Goal: Browse casually

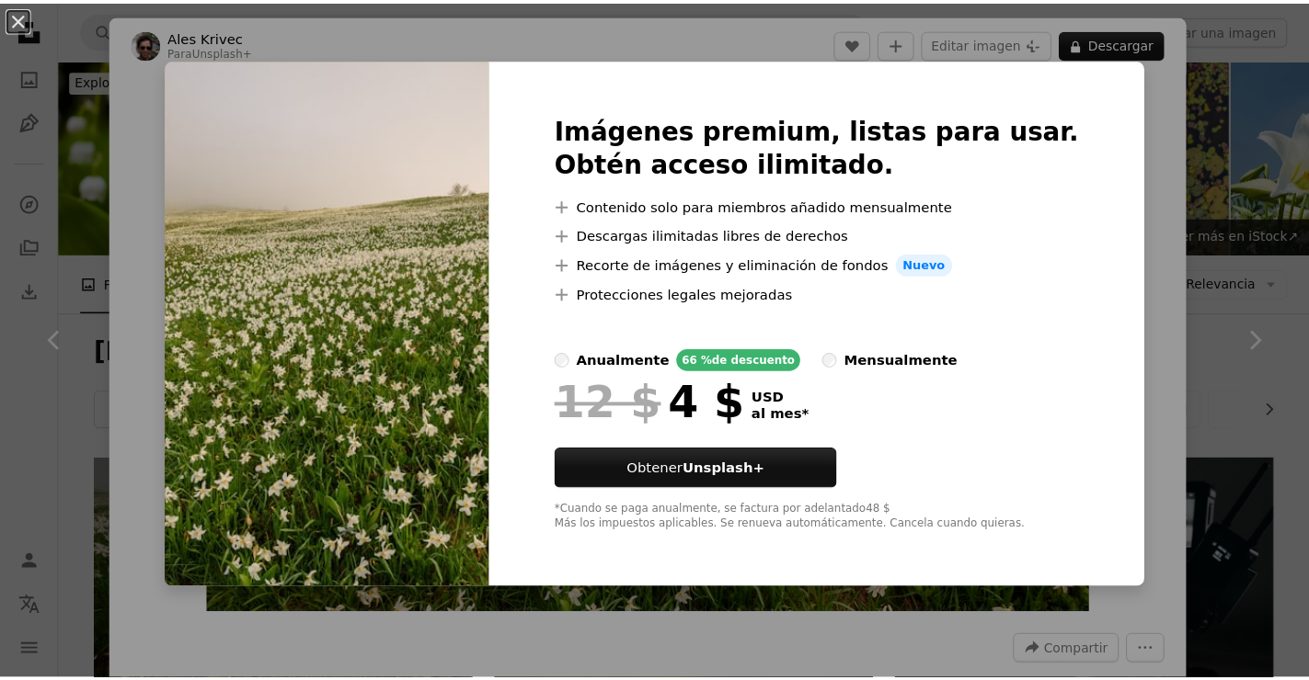
scroll to position [736, 0]
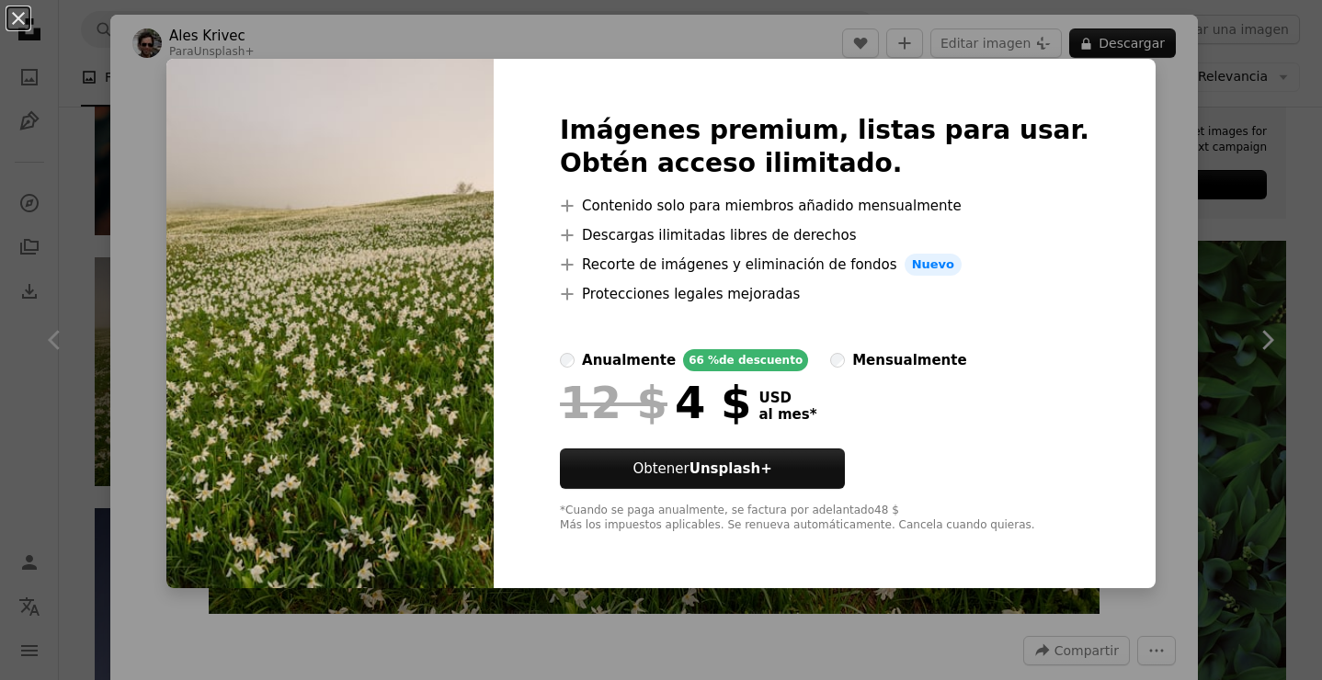
click at [1186, 199] on div "An X shape Imágenes premium, listas para usar. Obtén acceso ilimitado. A plus s…" at bounding box center [661, 340] width 1322 height 680
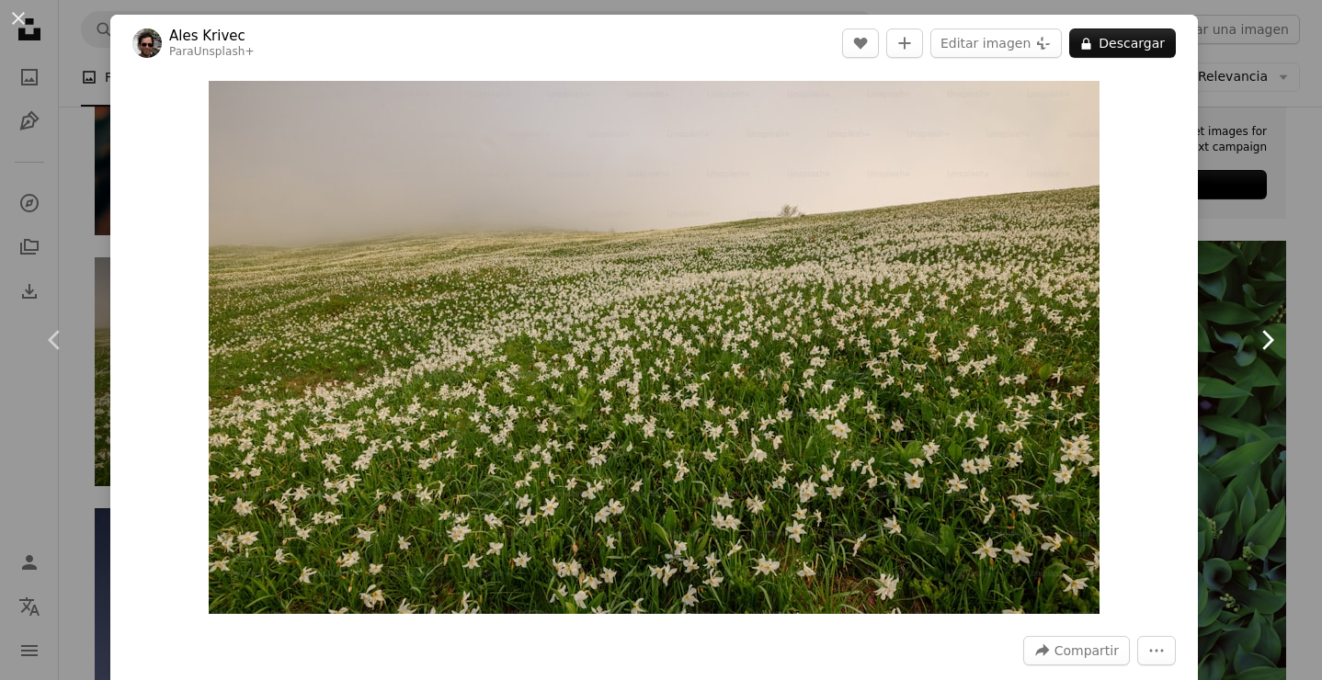
click at [1212, 378] on link "Chevron right" at bounding box center [1267, 340] width 110 height 177
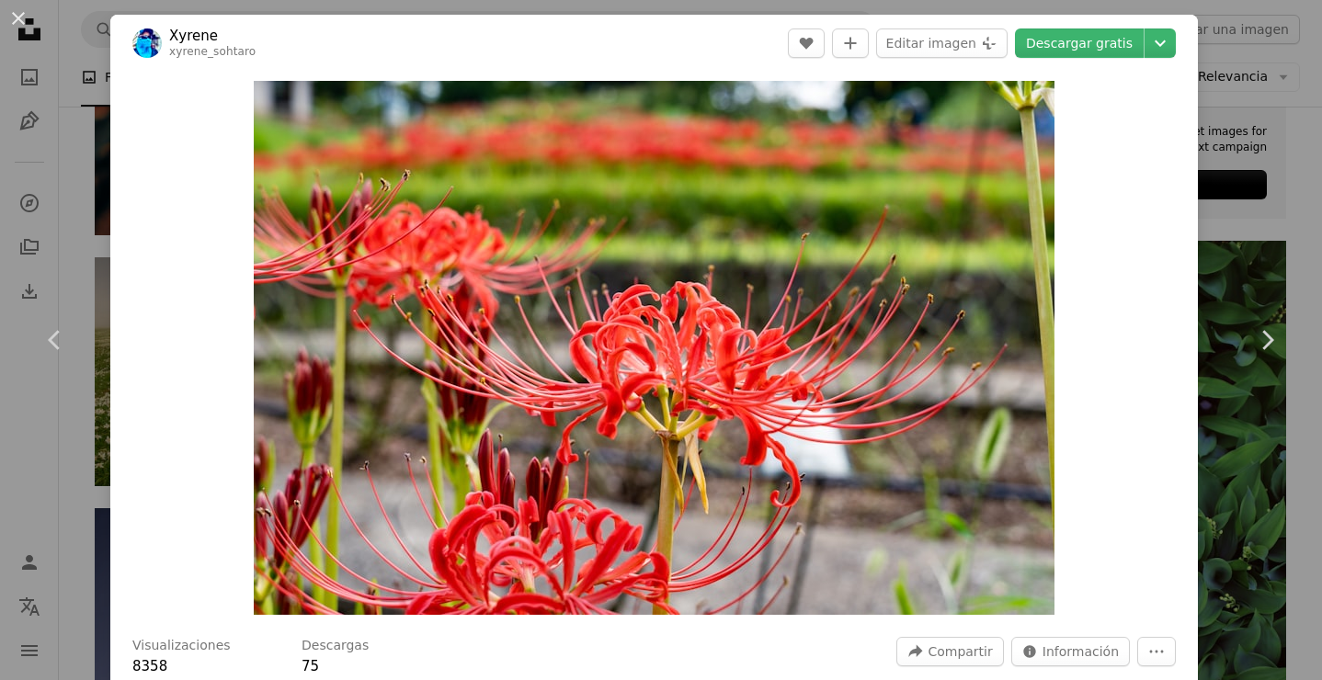
click at [1229, 227] on div "An X shape Chevron left Chevron right Xyrene xyrene_sohtaro A heart A plus sign…" at bounding box center [661, 340] width 1322 height 680
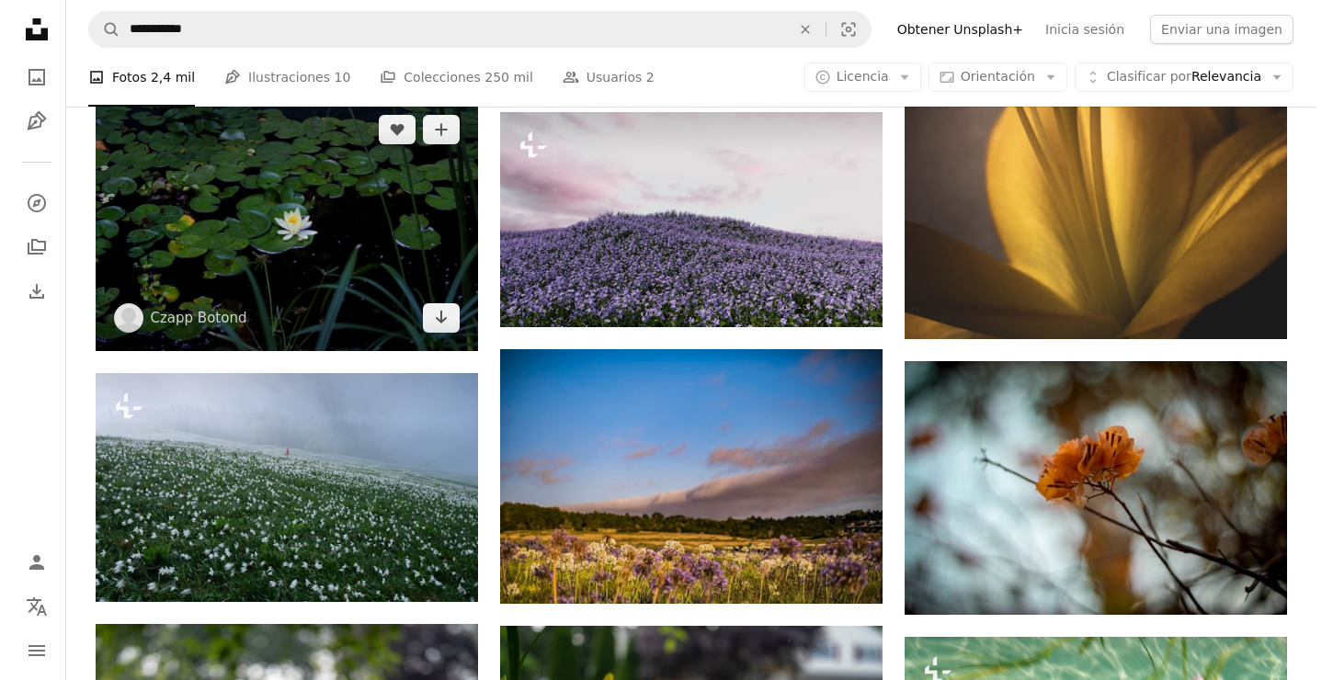
scroll to position [4156, 0]
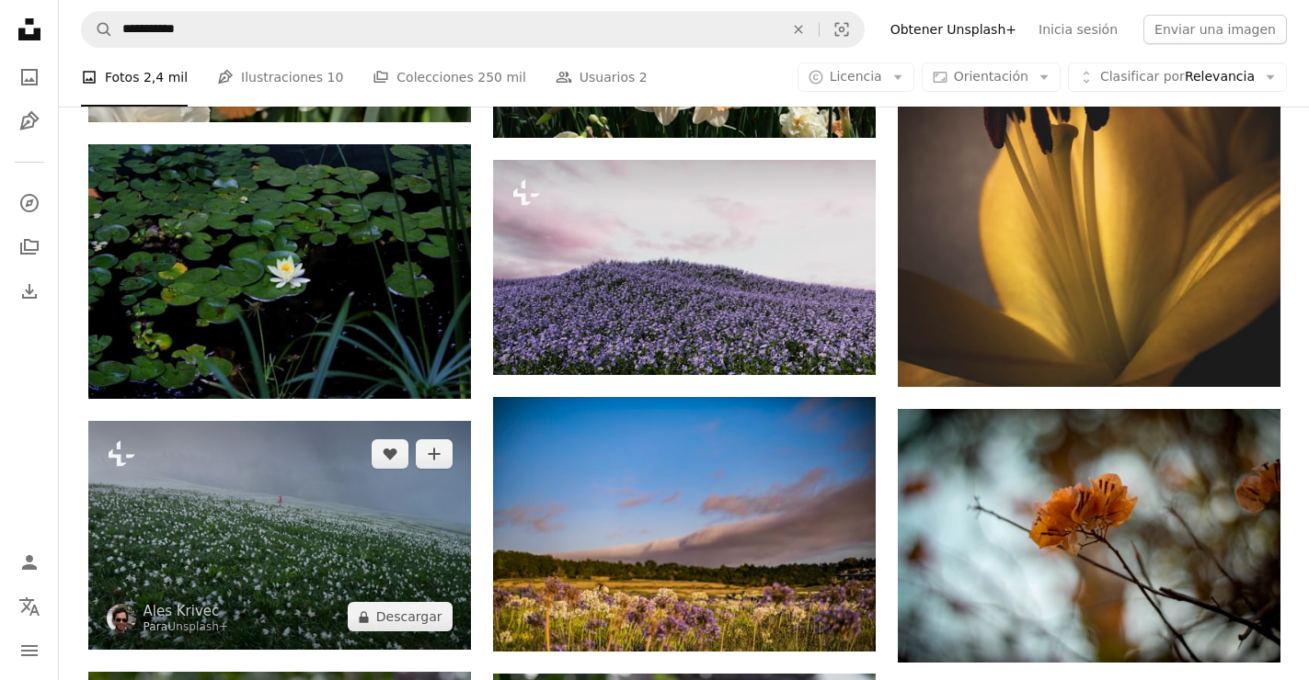
click at [274, 497] on img at bounding box center [279, 536] width 383 height 230
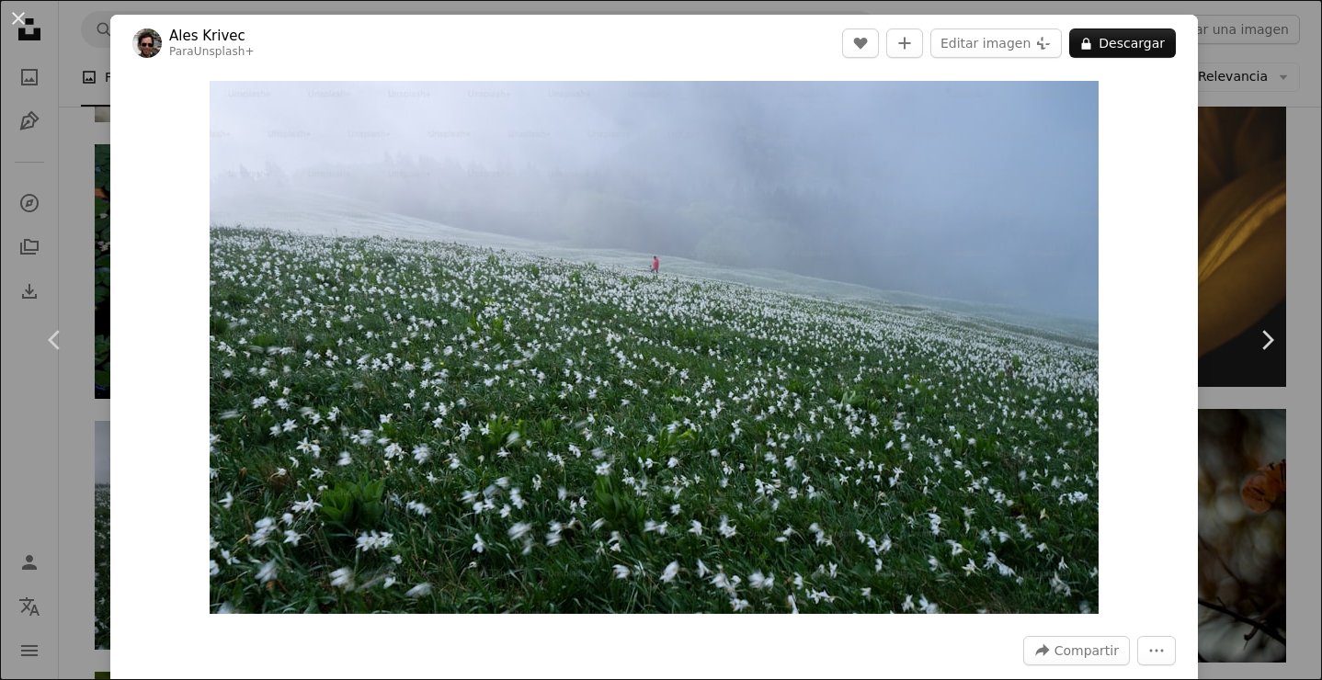
click at [1176, 279] on div "Zoom in" at bounding box center [654, 348] width 1088 height 552
click at [1230, 157] on div "An X shape Chevron left Chevron right Ales [PERSON_NAME] Para Unsplash+ A heart…" at bounding box center [661, 340] width 1322 height 680
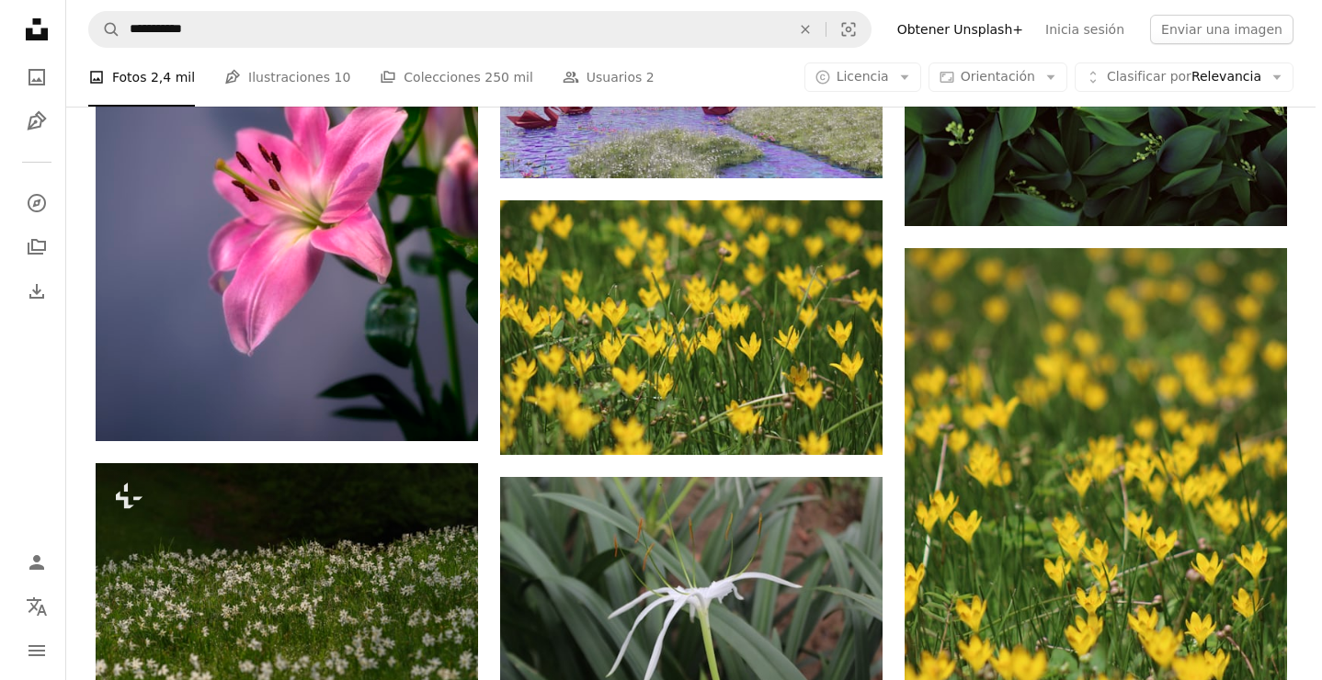
scroll to position [1306, 0]
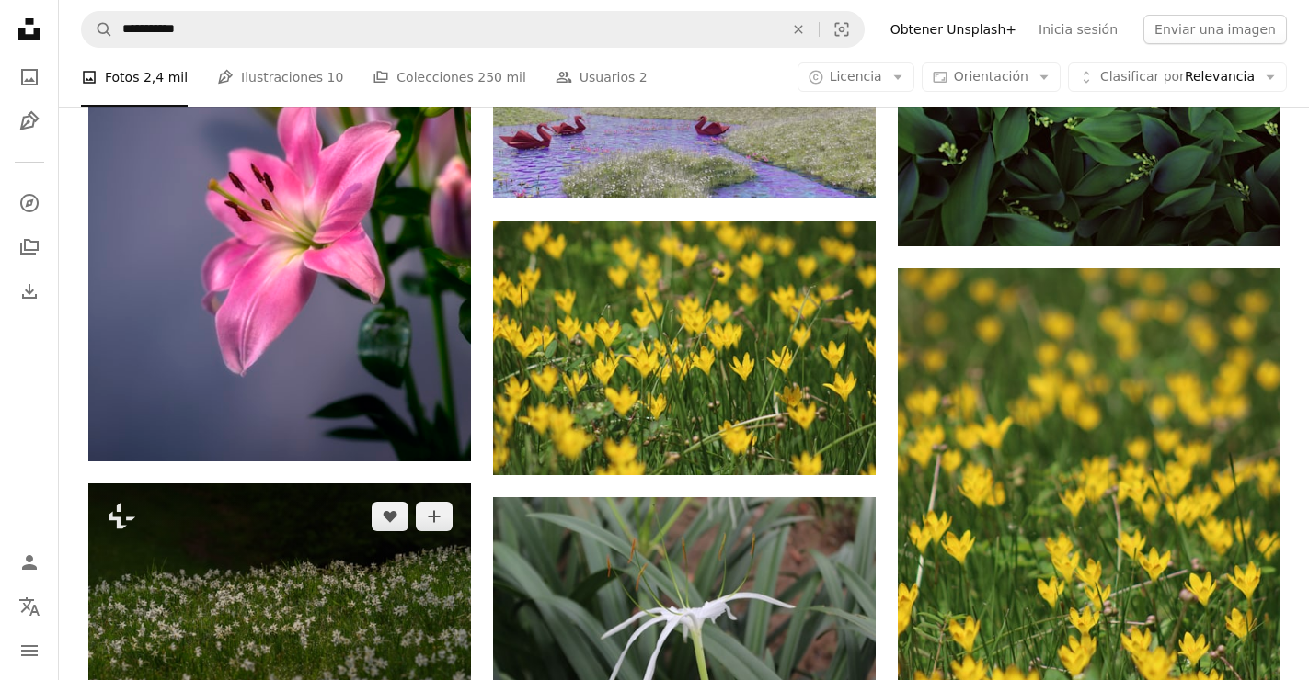
click at [368, 546] on img at bounding box center [279, 612] width 383 height 256
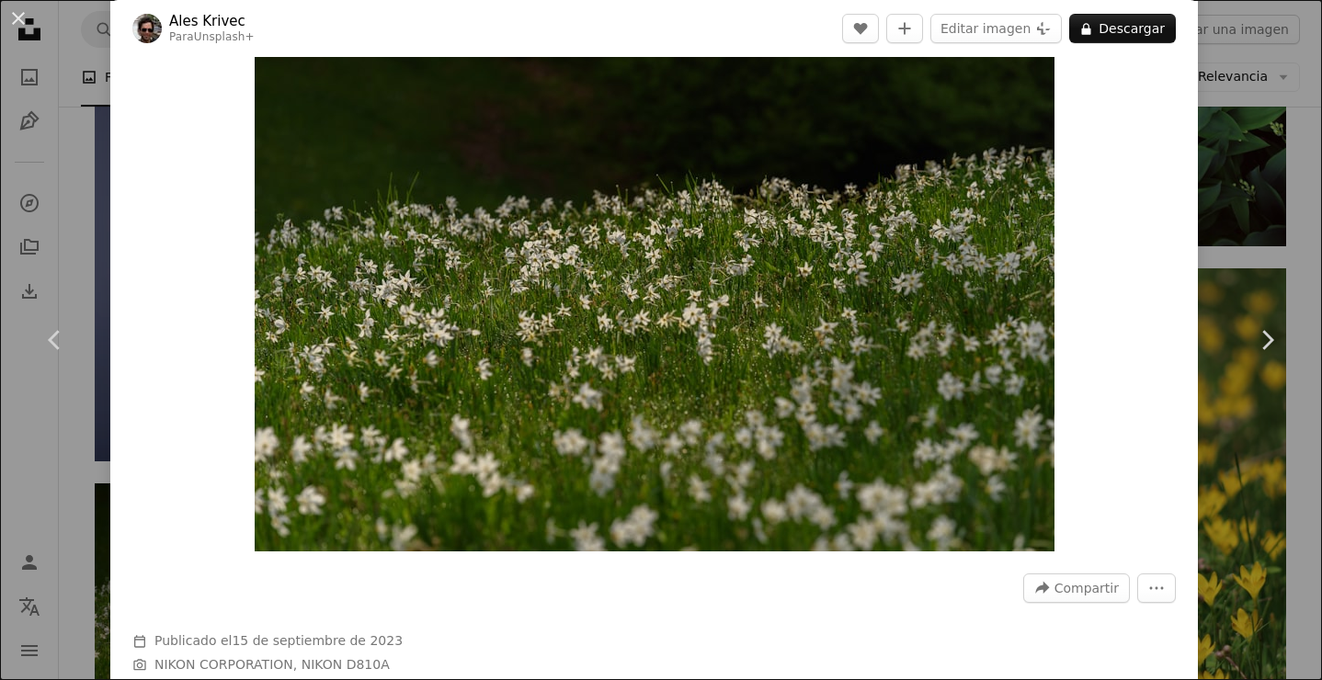
scroll to position [92, 0]
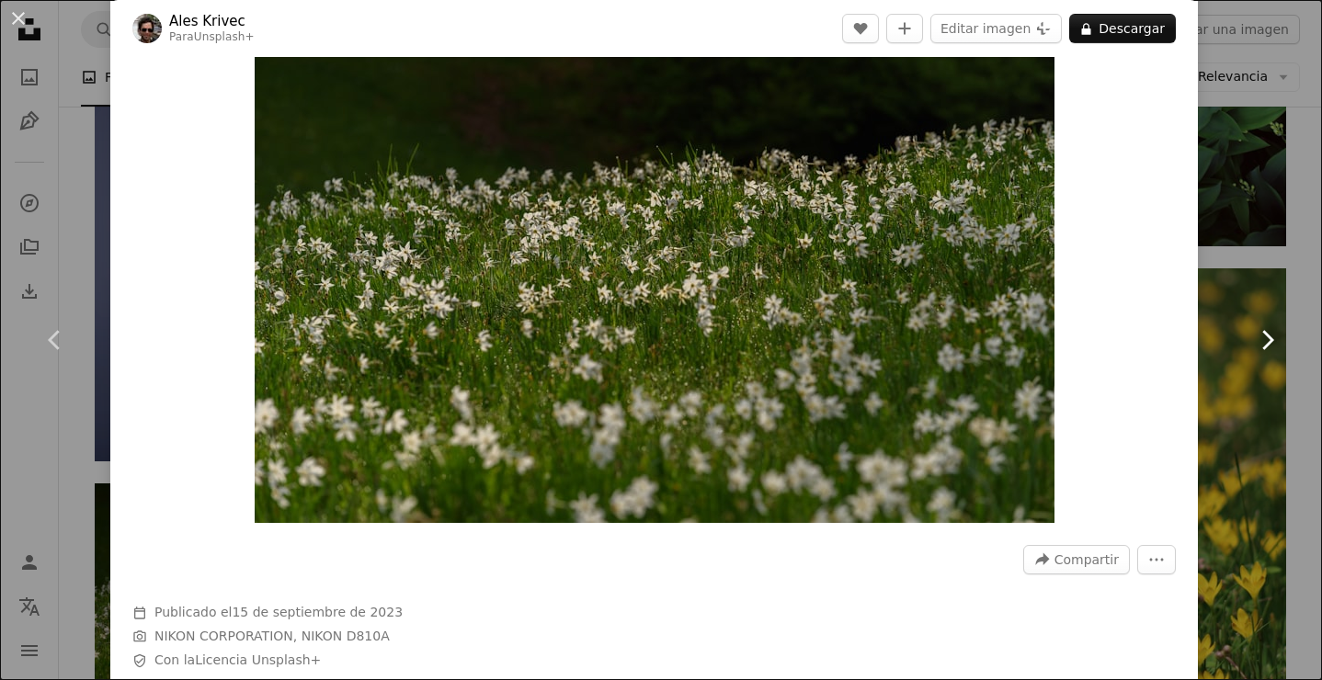
click at [1212, 257] on link "Chevron right" at bounding box center [1267, 340] width 110 height 177
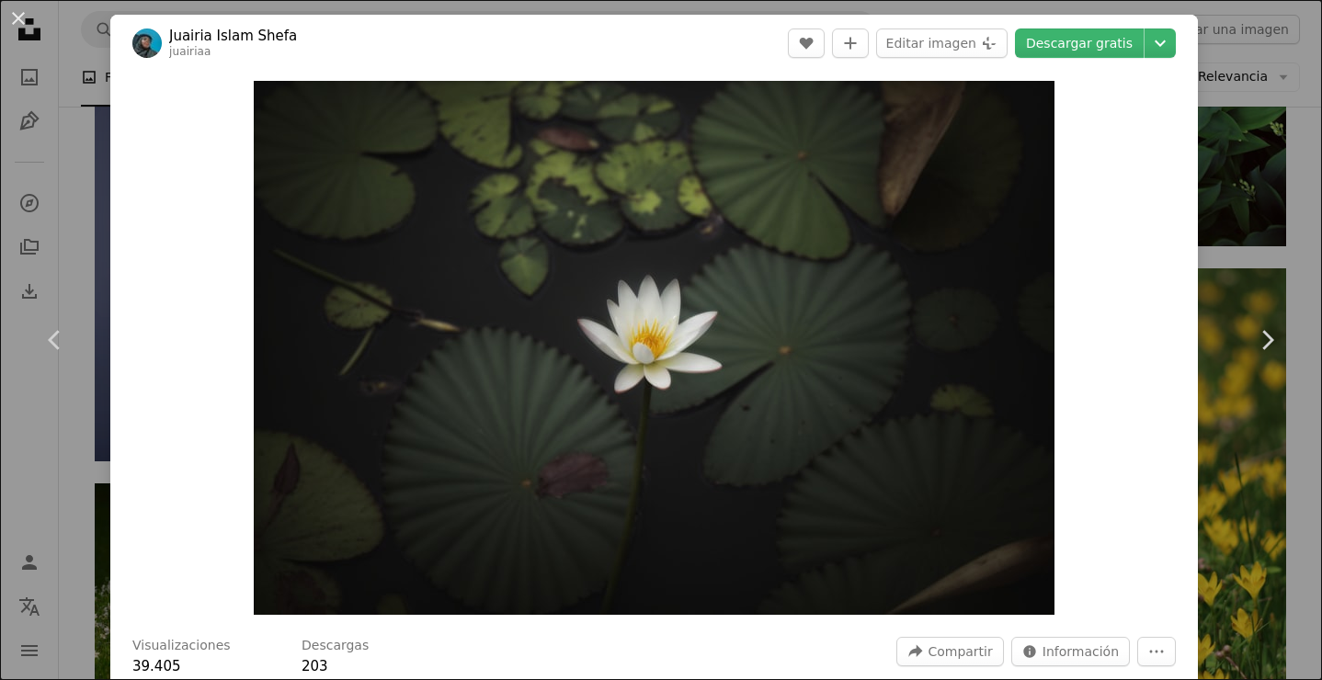
click at [1235, 234] on div "An X shape Chevron left Chevron right Juairia Islam Shefa juairiaa A heart A pl…" at bounding box center [661, 340] width 1322 height 680
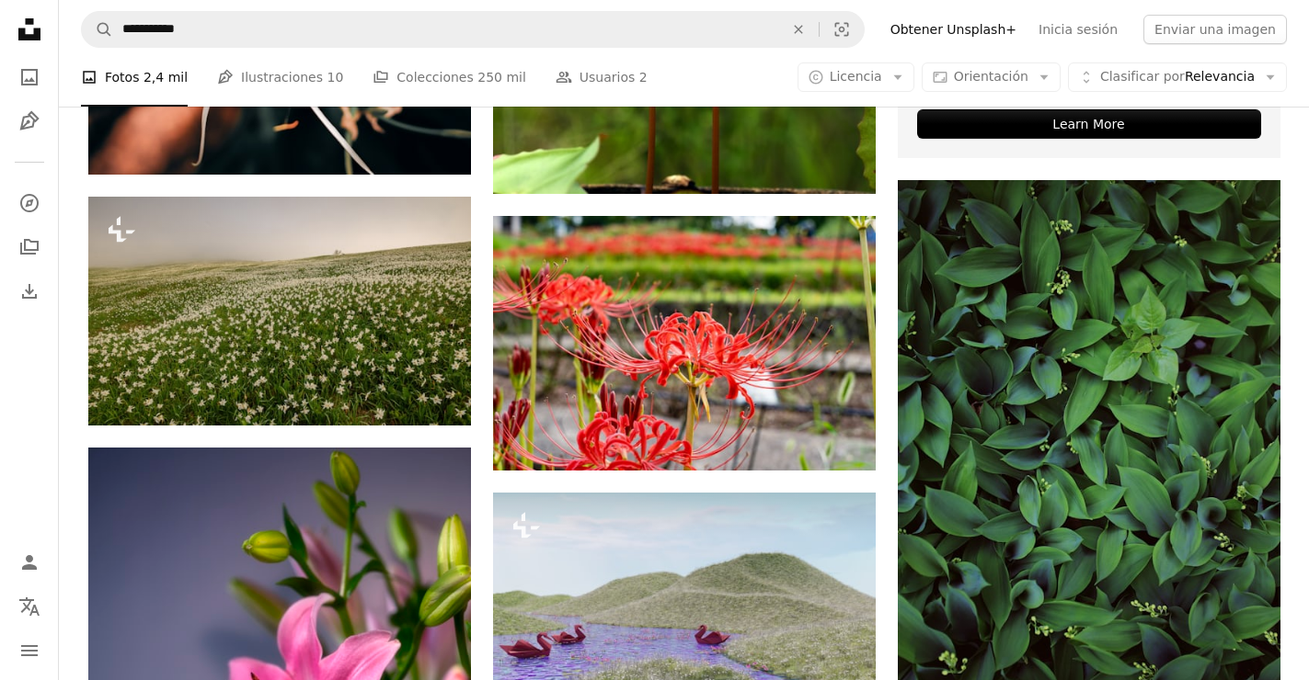
scroll to position [754, 0]
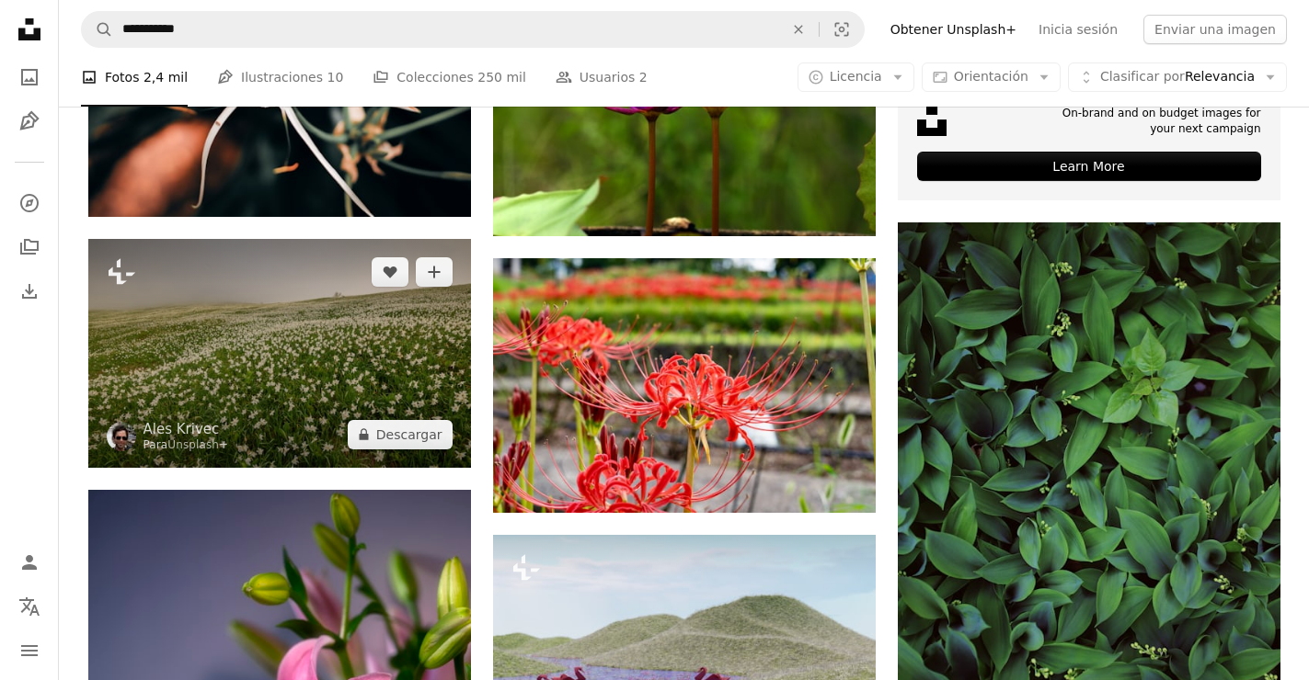
click at [317, 367] on img at bounding box center [279, 353] width 383 height 229
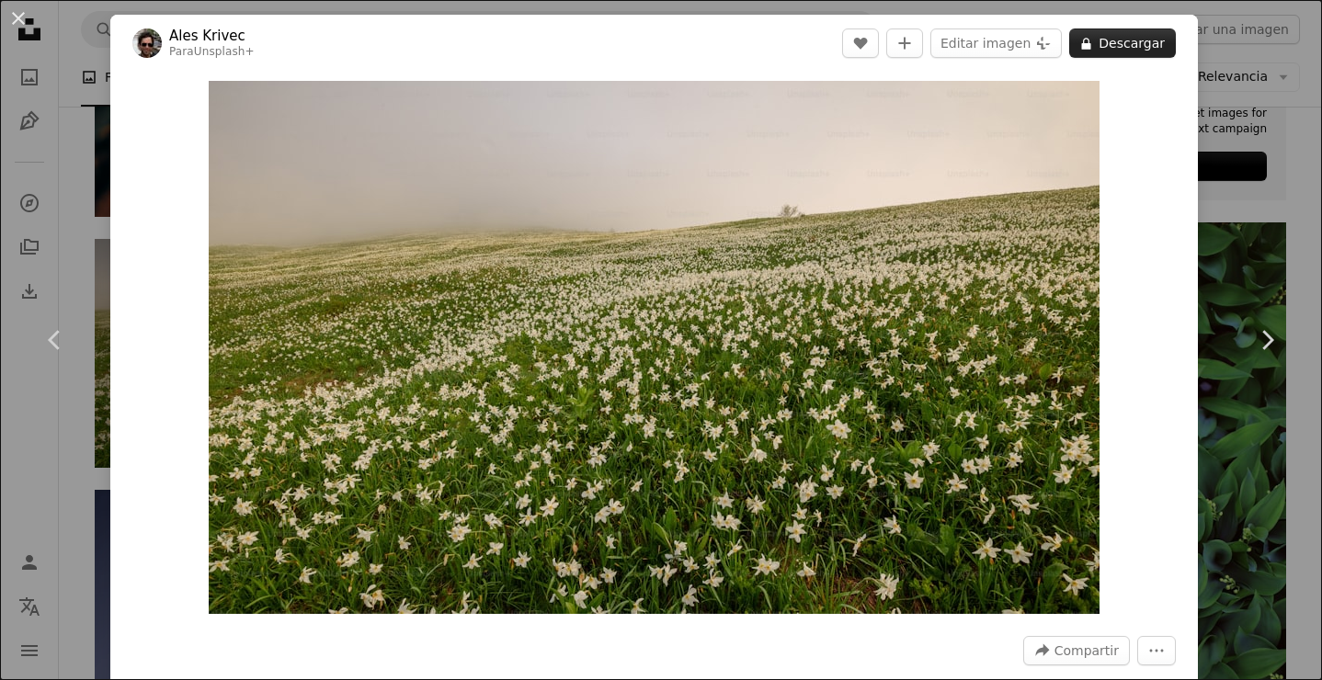
click at [1087, 41] on icon "A lock" at bounding box center [1087, 44] width 14 height 14
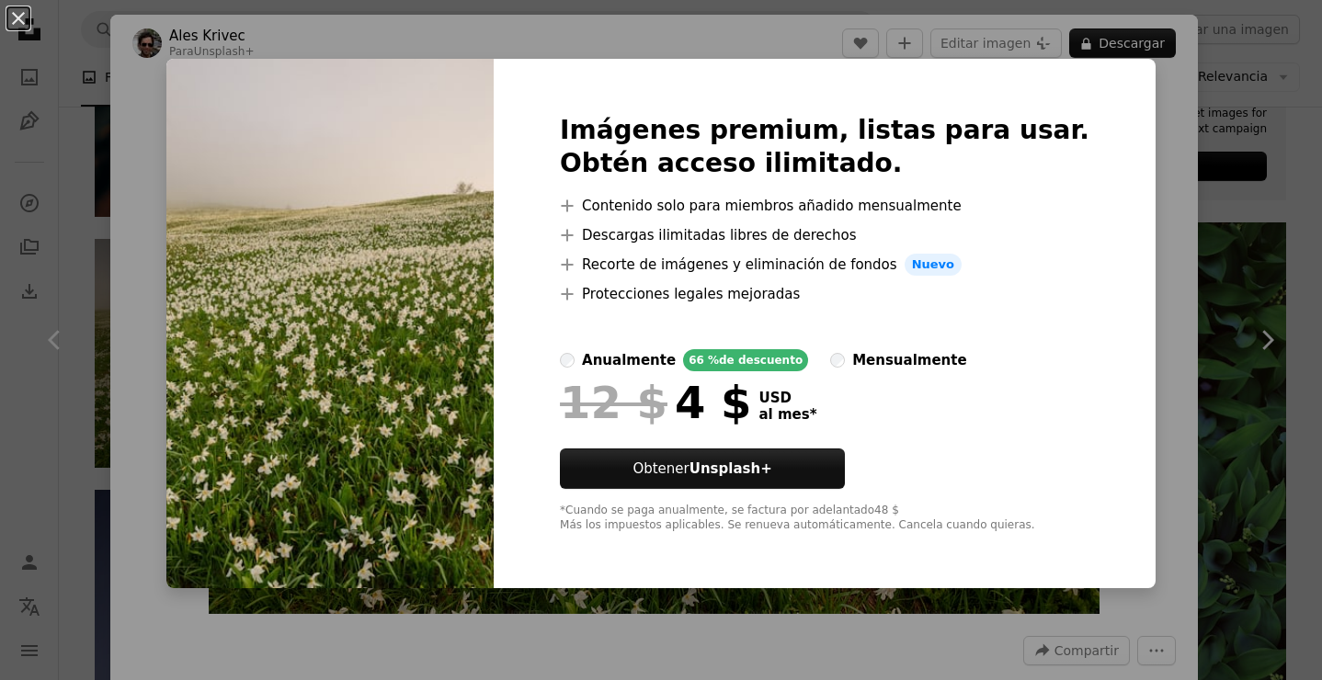
click at [1146, 247] on div "An X shape Imágenes premium, listas para usar. Obtén acceso ilimitado. A plus s…" at bounding box center [661, 340] width 1322 height 680
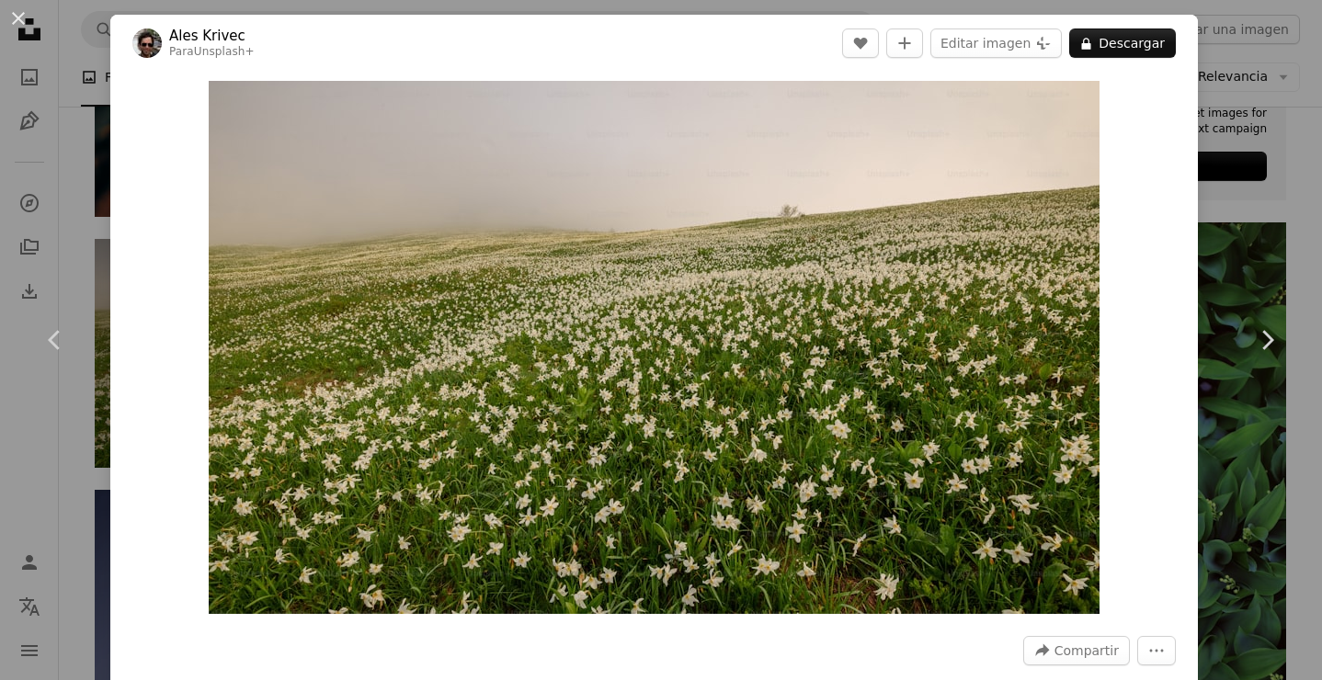
click at [1215, 208] on div "An X shape Chevron left Chevron right Ales [PERSON_NAME] Para Unsplash+ A heart…" at bounding box center [661, 340] width 1322 height 680
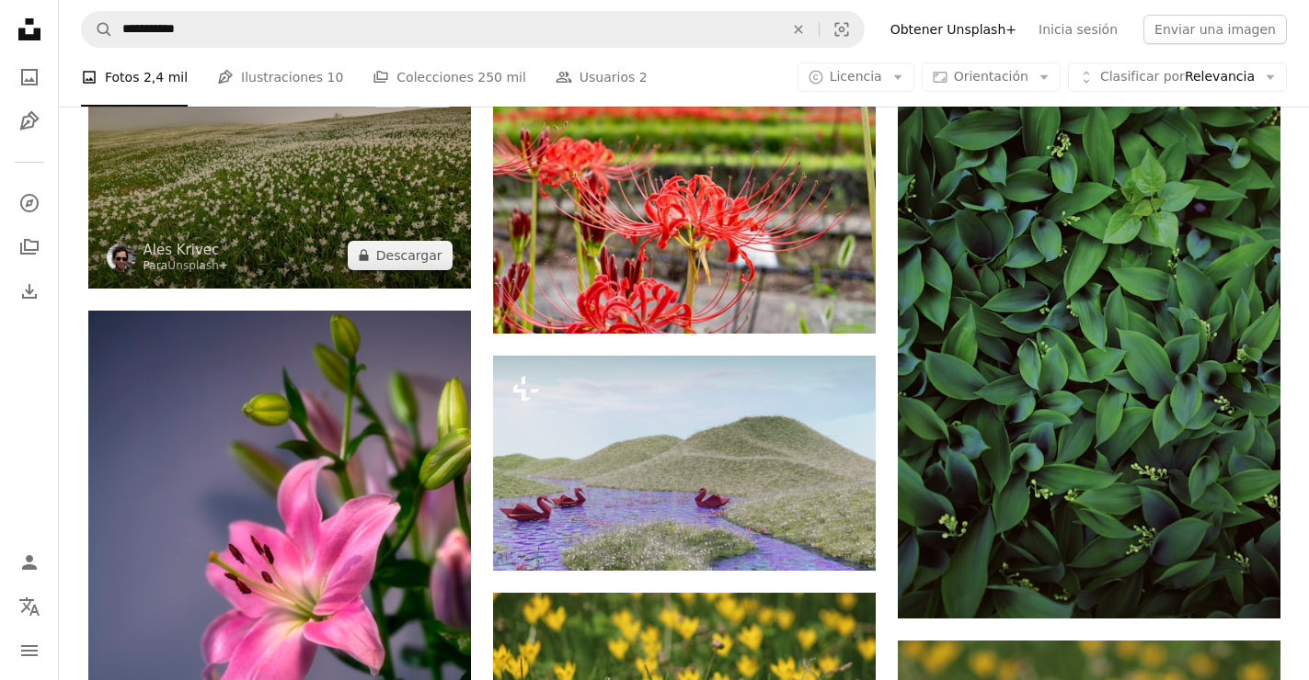
scroll to position [938, 0]
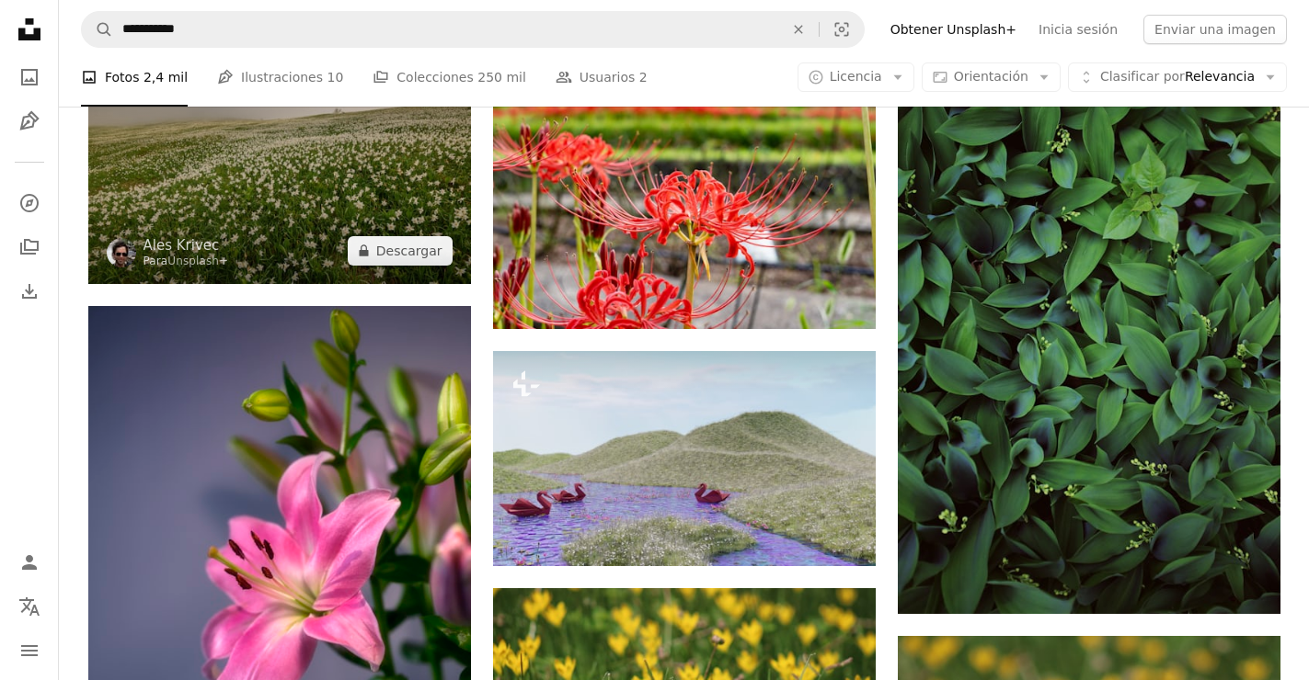
click at [287, 197] on img at bounding box center [279, 169] width 383 height 229
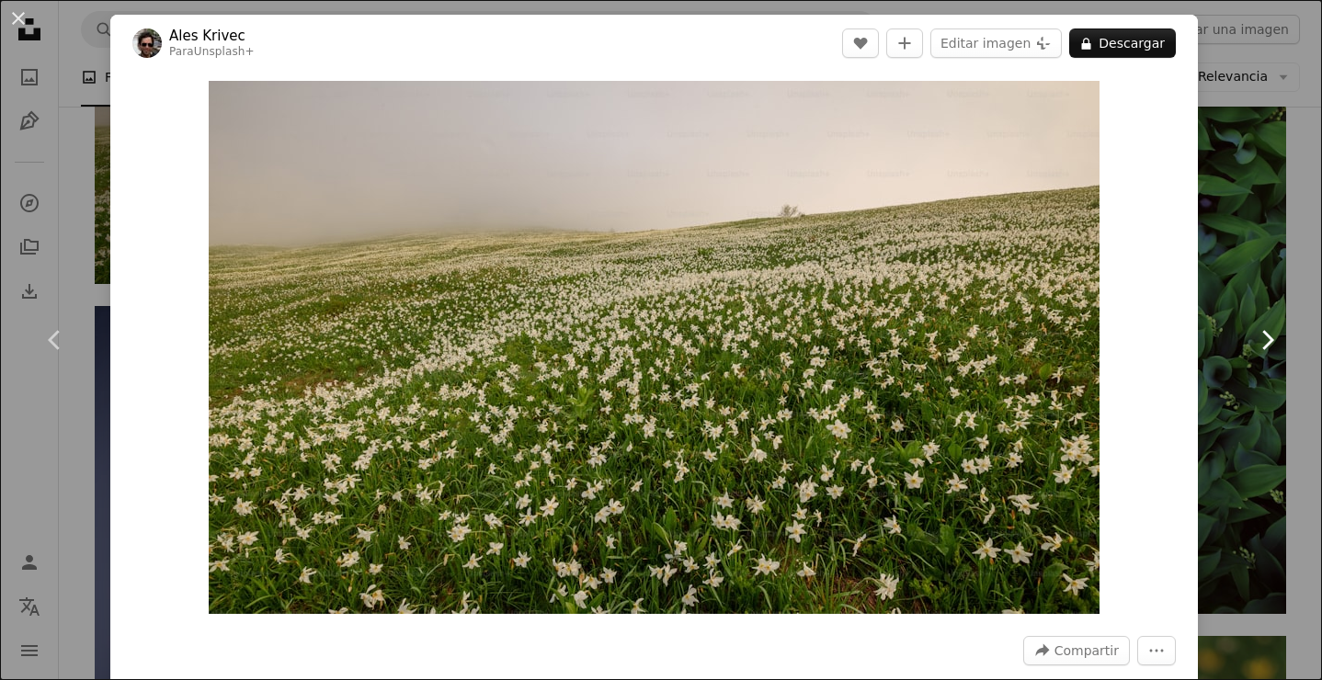
click at [1244, 375] on link "Chevron right" at bounding box center [1267, 340] width 110 height 177
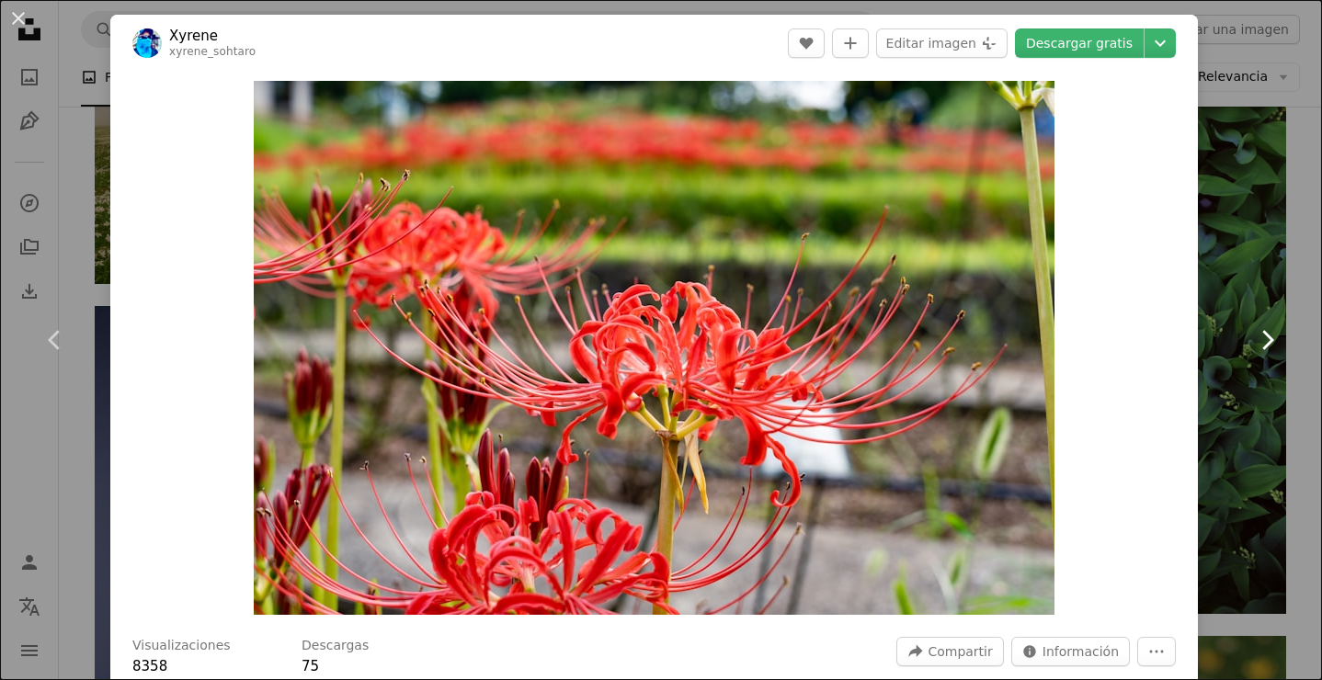
click at [1226, 291] on link "Chevron right" at bounding box center [1267, 340] width 110 height 177
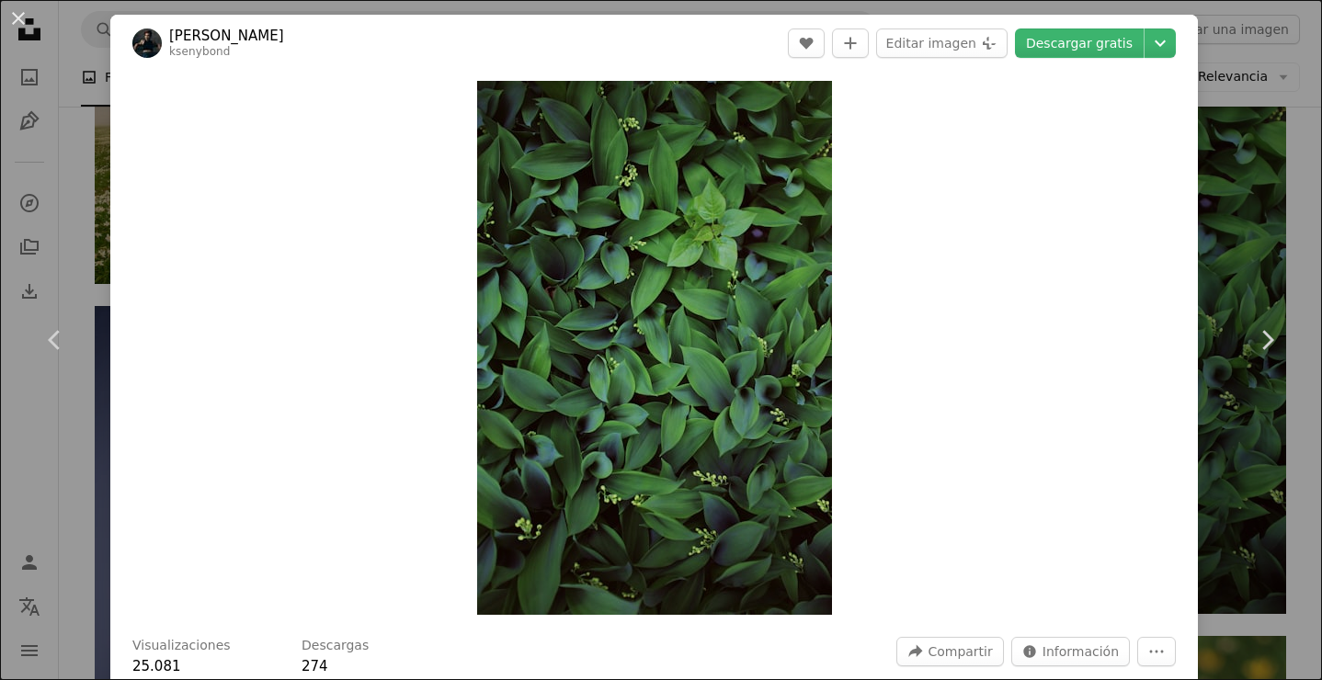
click at [1219, 90] on div "An X shape Chevron left Chevron right [PERSON_NAME] ksenybond A heart A plus si…" at bounding box center [661, 340] width 1322 height 680
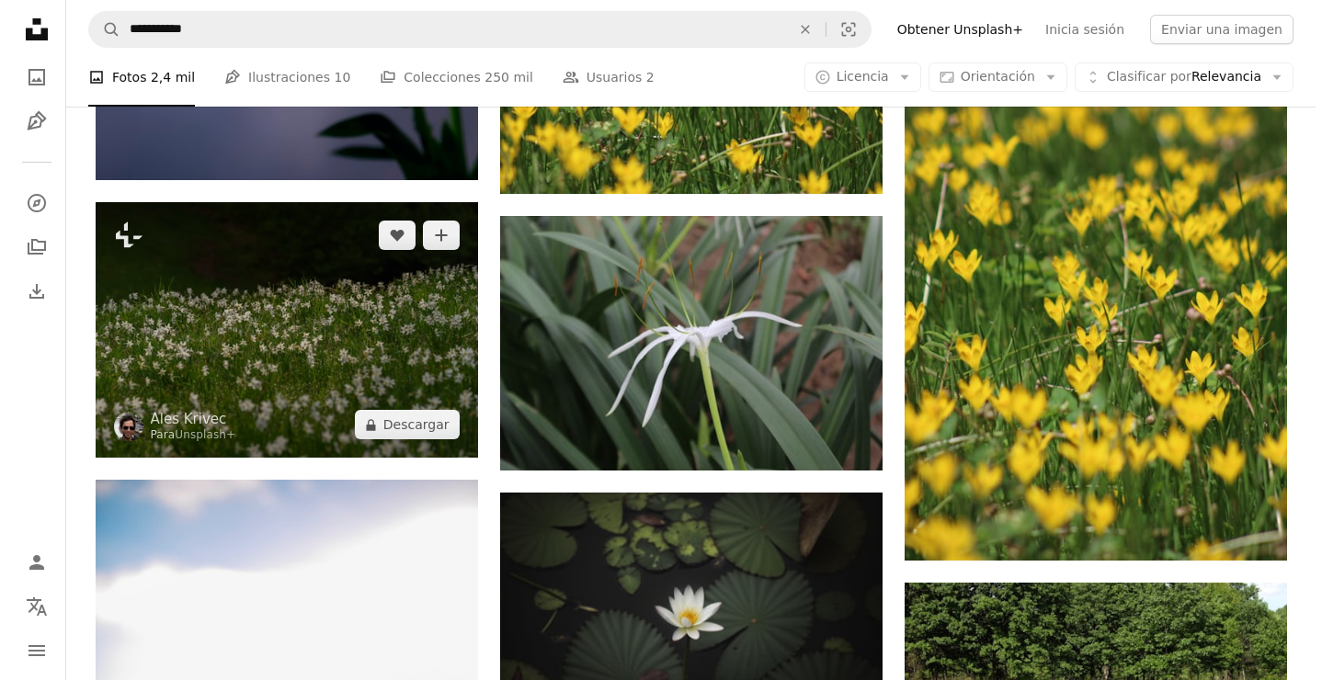
scroll to position [1582, 0]
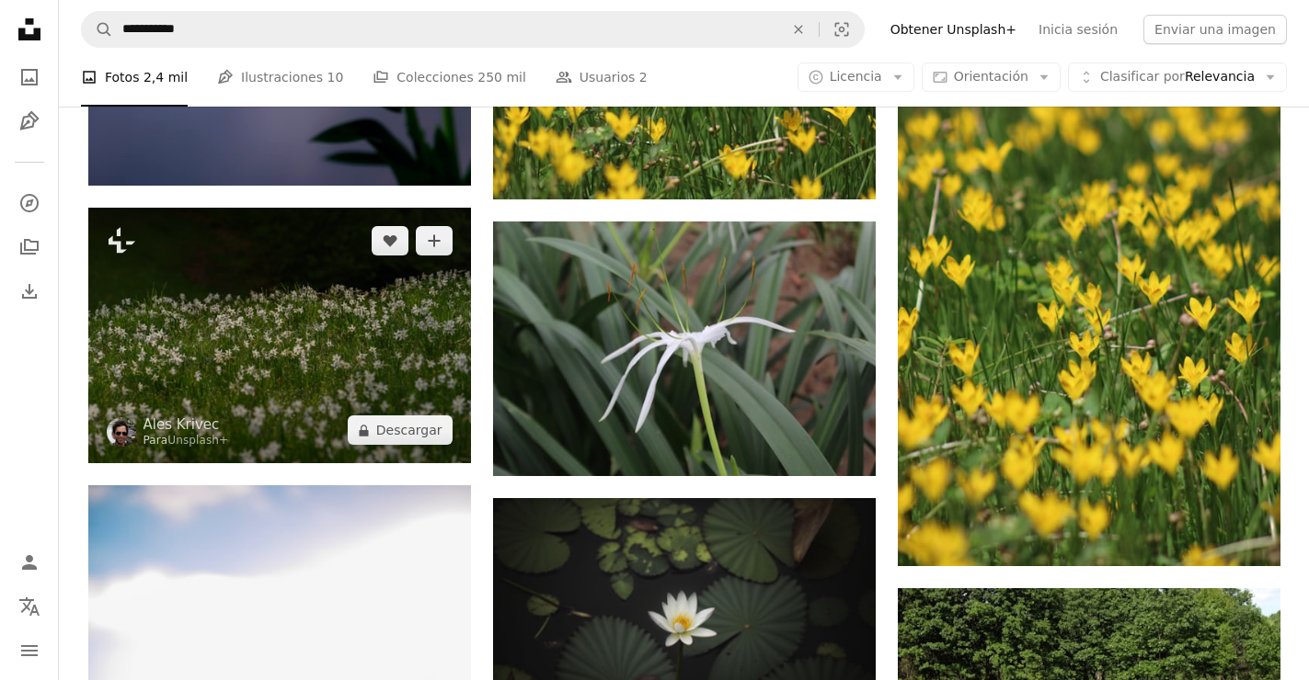
click at [341, 402] on img at bounding box center [279, 336] width 383 height 256
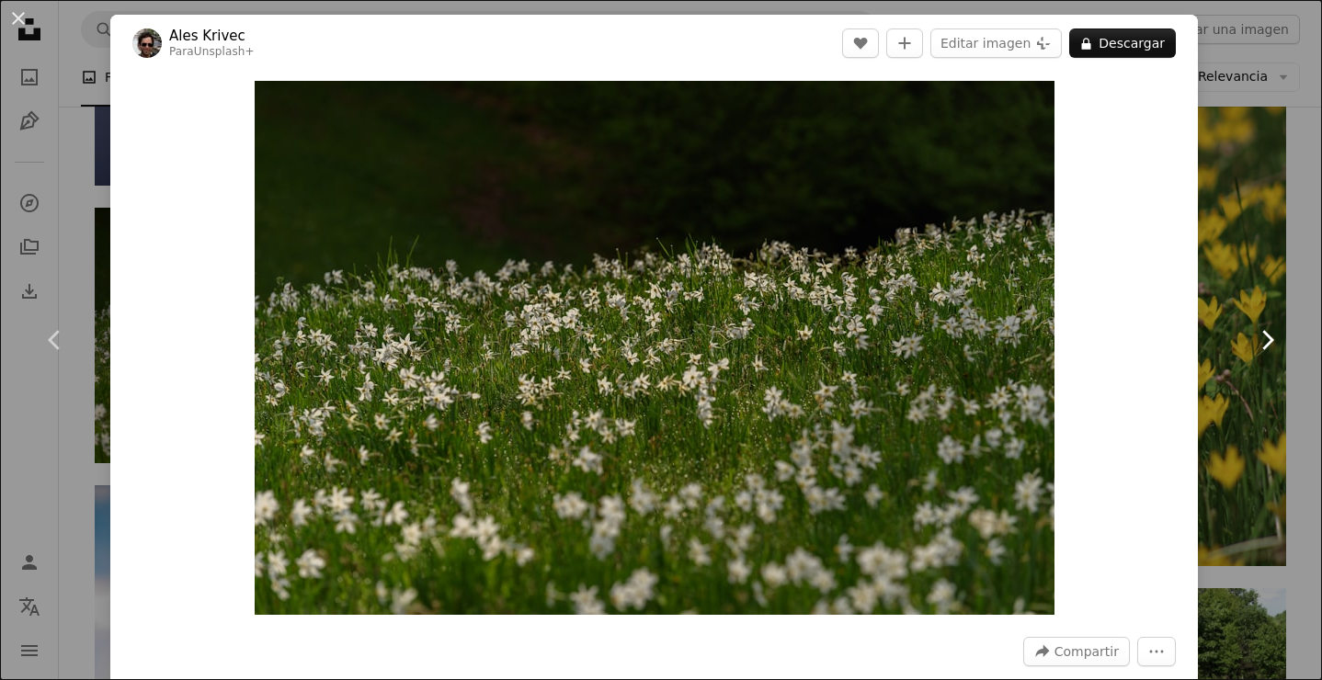
click at [1250, 274] on link "Chevron right" at bounding box center [1267, 340] width 110 height 177
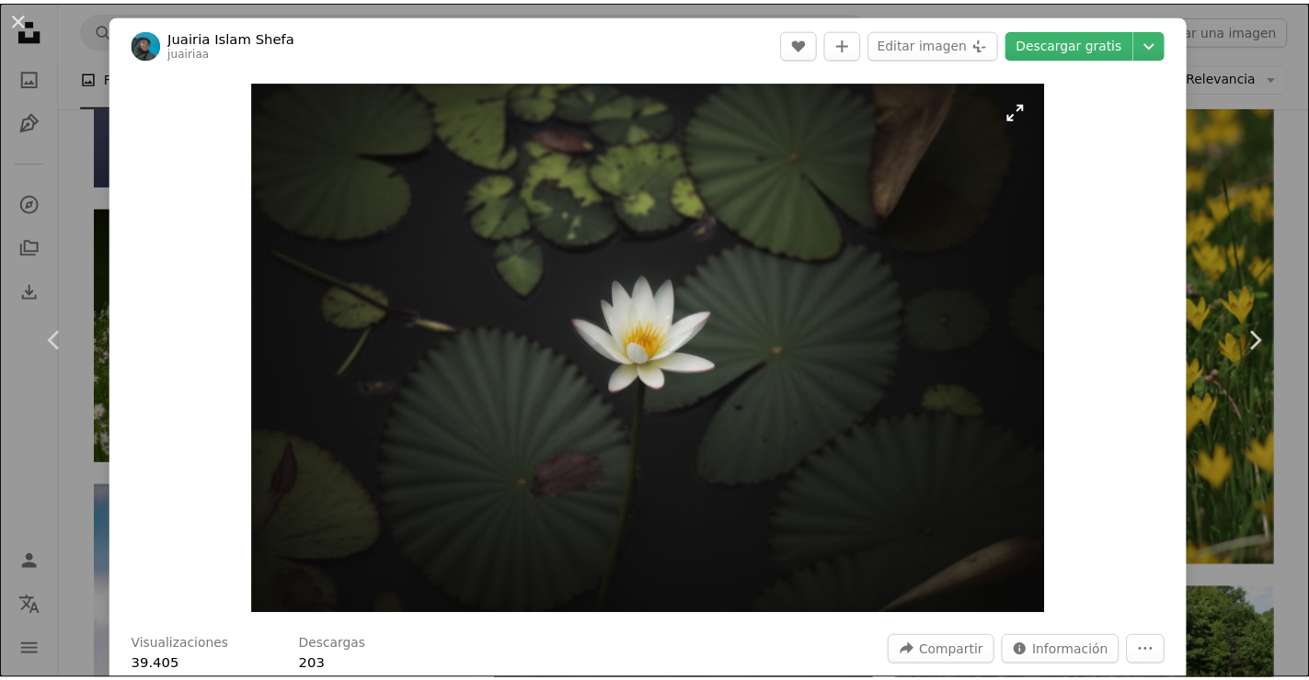
scroll to position [460, 0]
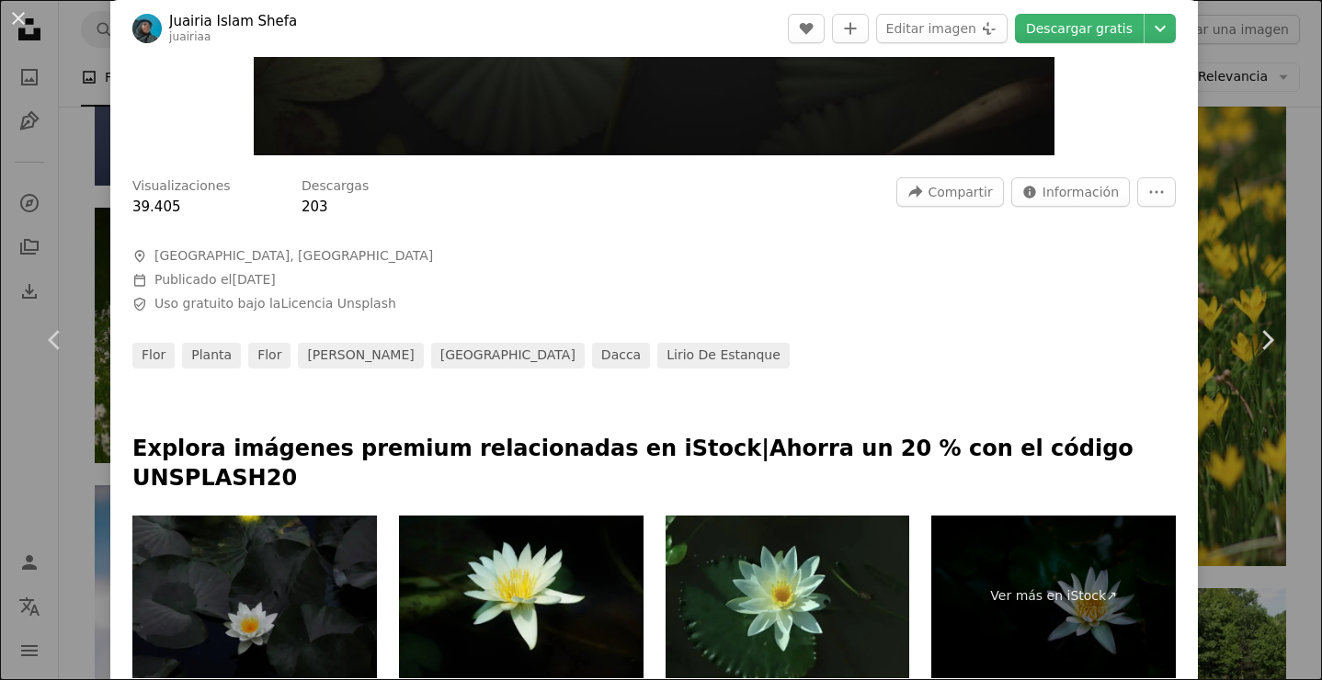
click at [1232, 156] on div "An X shape Chevron left Chevron right Juairia Islam Shefa juairiaa A heart A pl…" at bounding box center [661, 340] width 1322 height 680
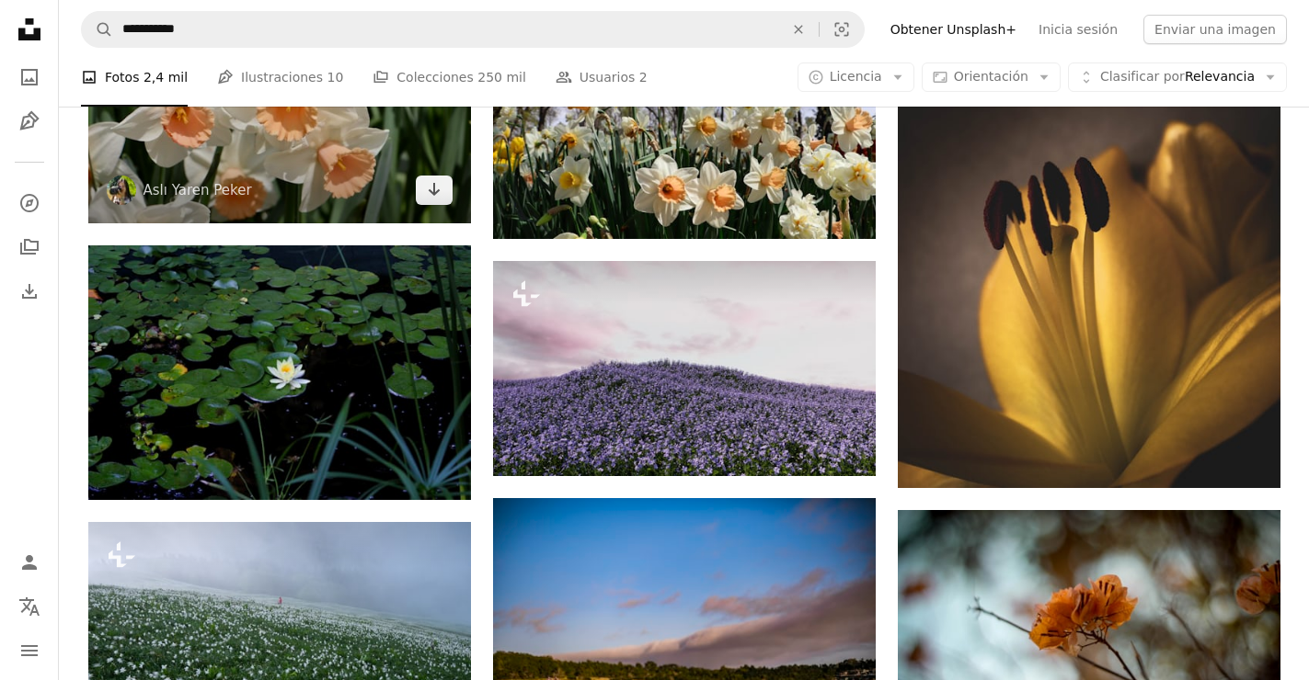
scroll to position [4064, 0]
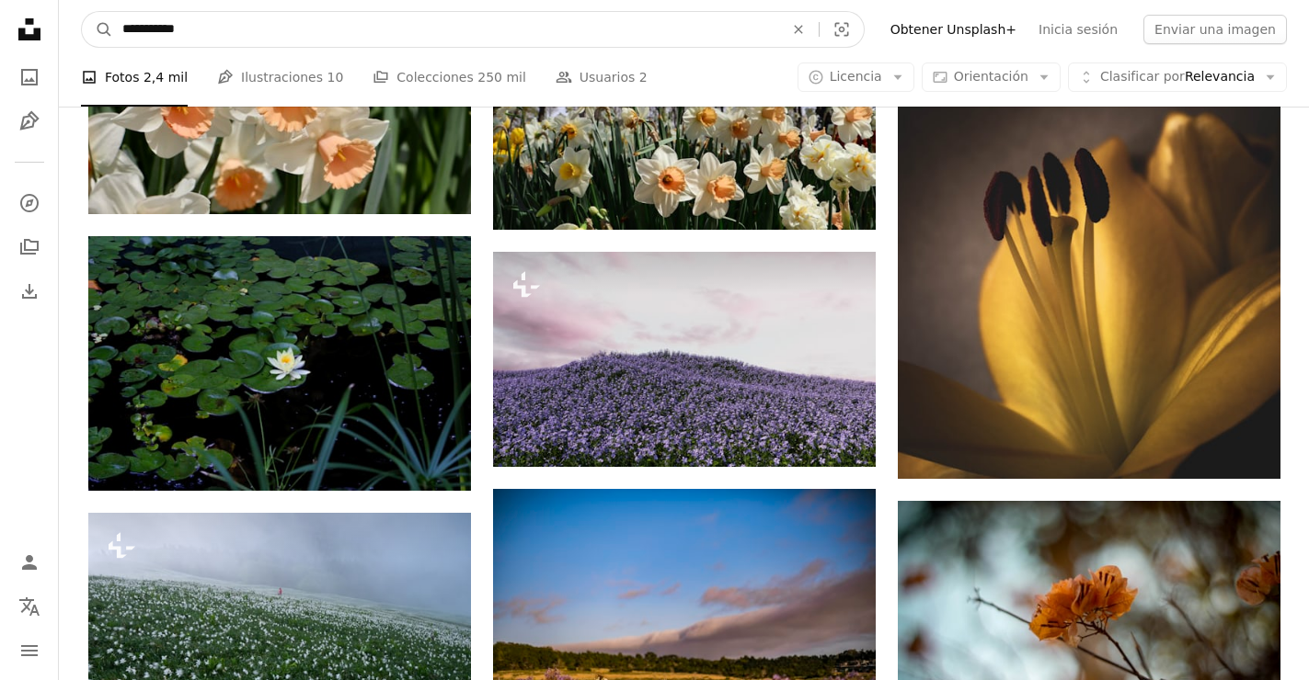
drag, startPoint x: 143, startPoint y: 25, endPoint x: 111, endPoint y: 31, distance: 31.9
click at [112, 27] on form "**********" at bounding box center [472, 29] width 783 height 37
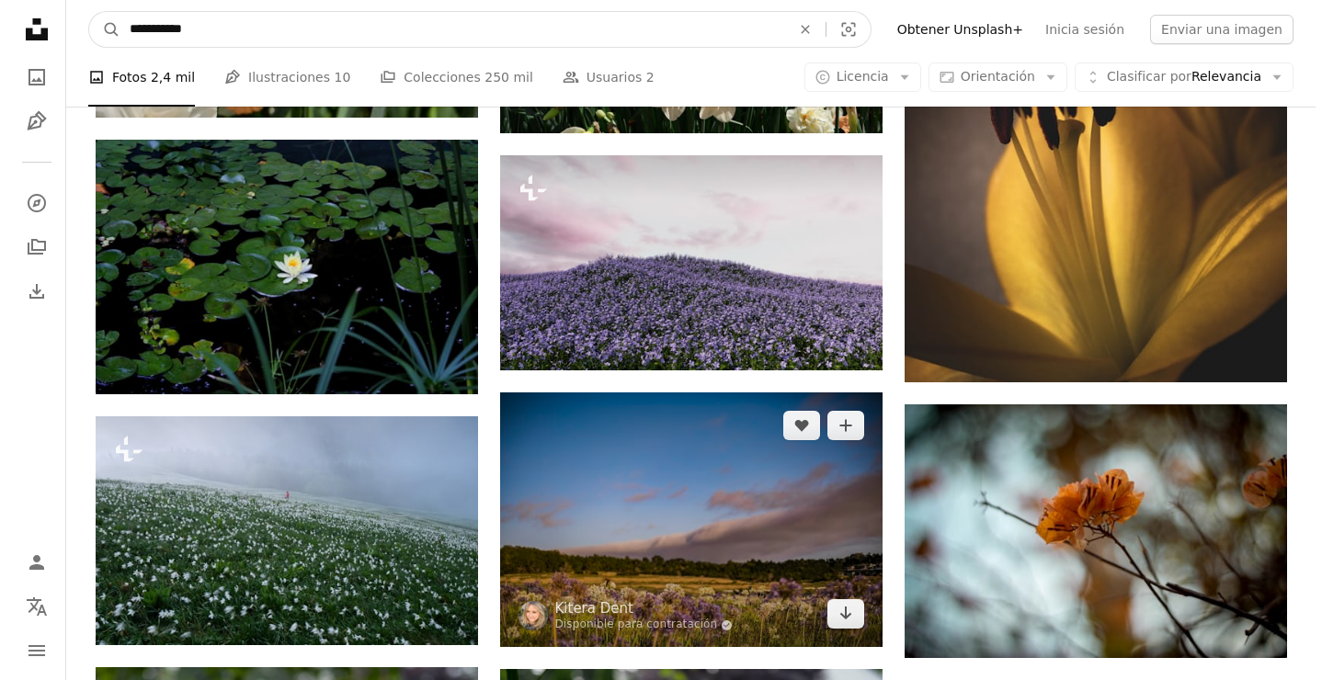
scroll to position [4340, 0]
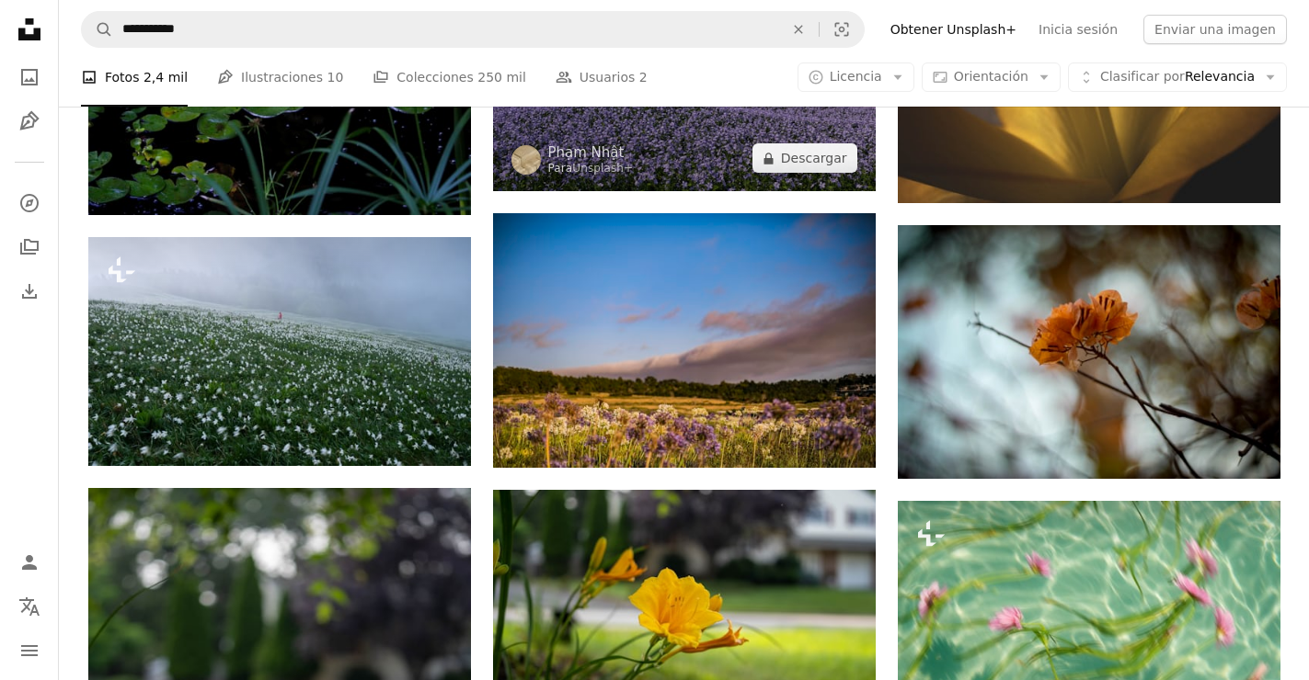
click at [703, 161] on img at bounding box center [684, 83] width 383 height 215
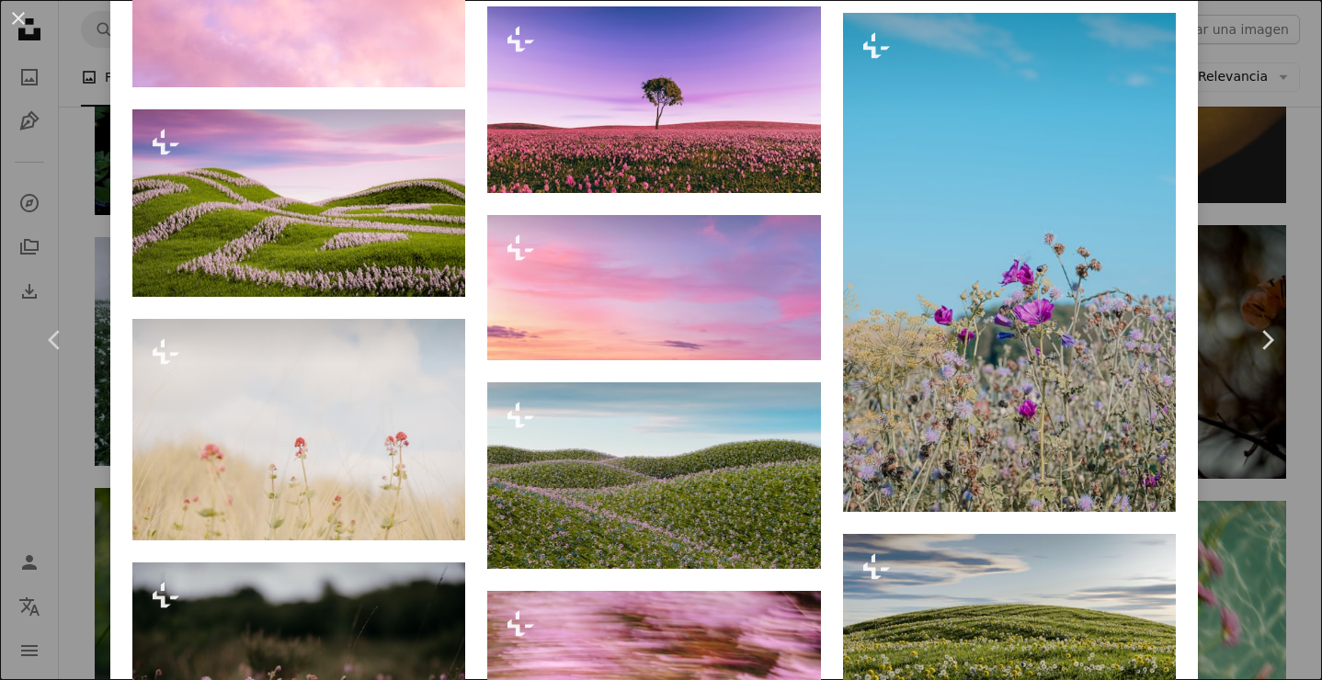
scroll to position [2575, 0]
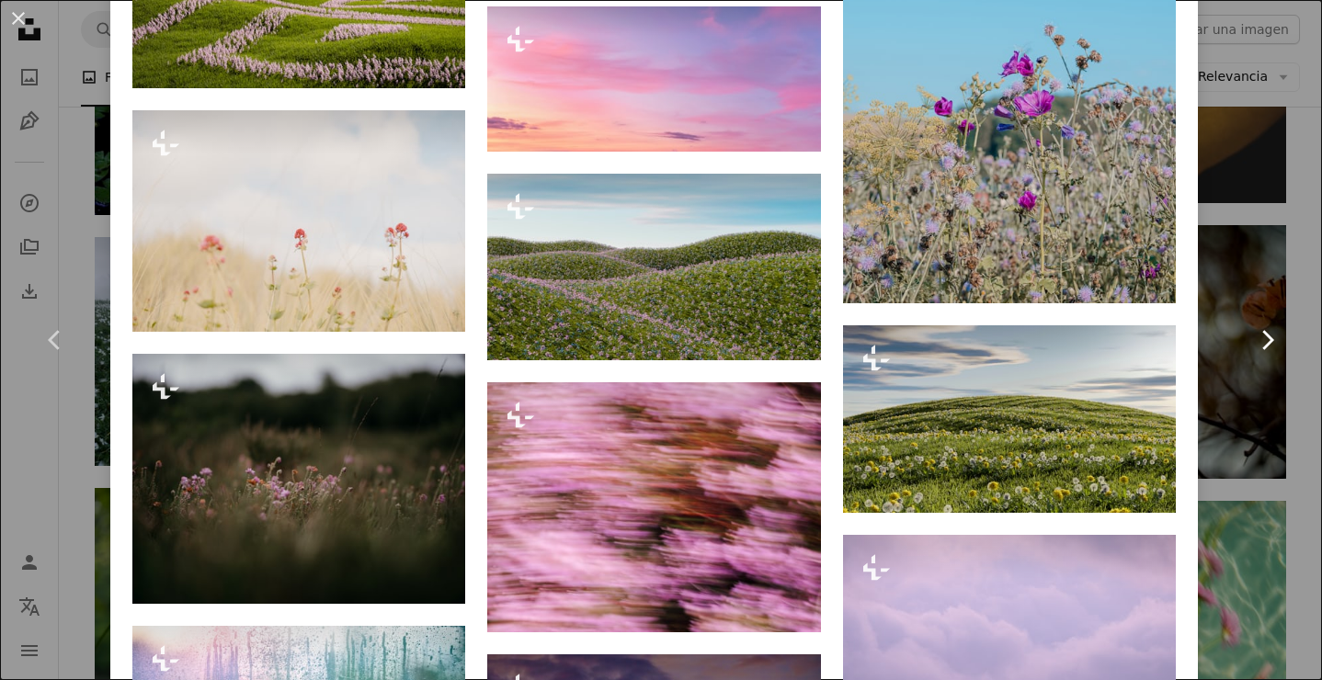
click at [1278, 428] on link "Chevron right" at bounding box center [1267, 340] width 110 height 177
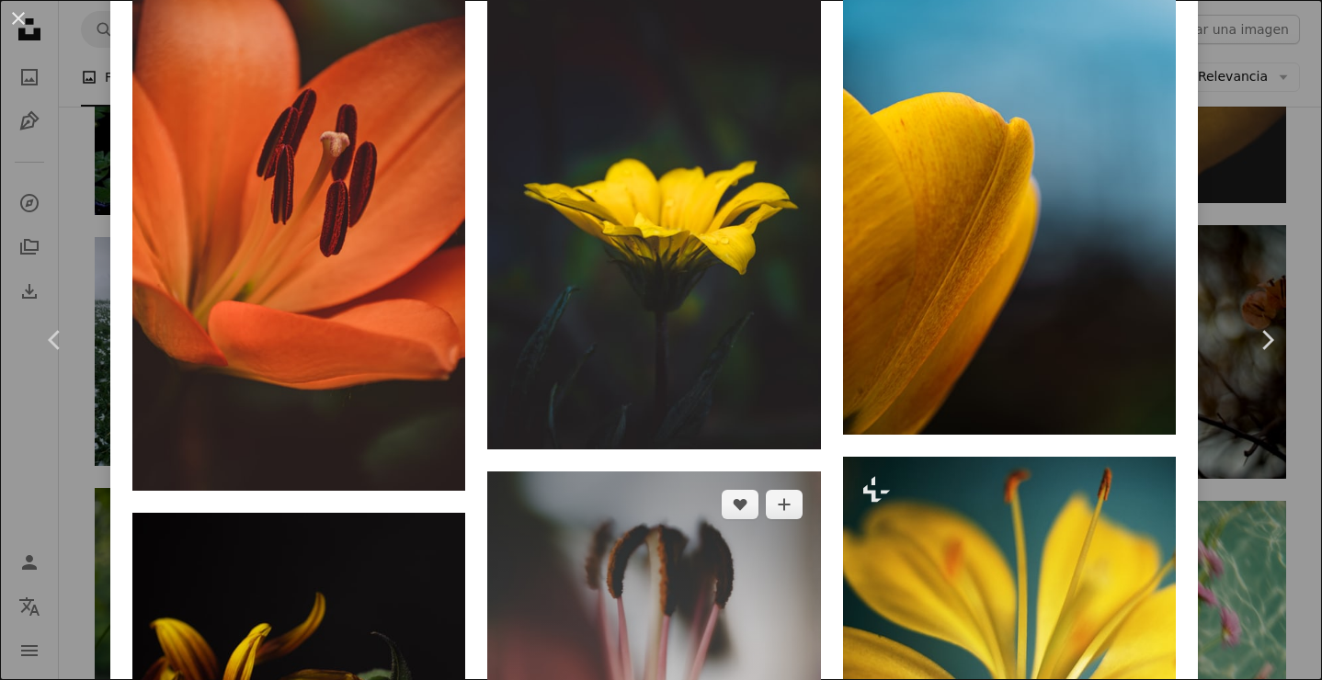
scroll to position [1699, 0]
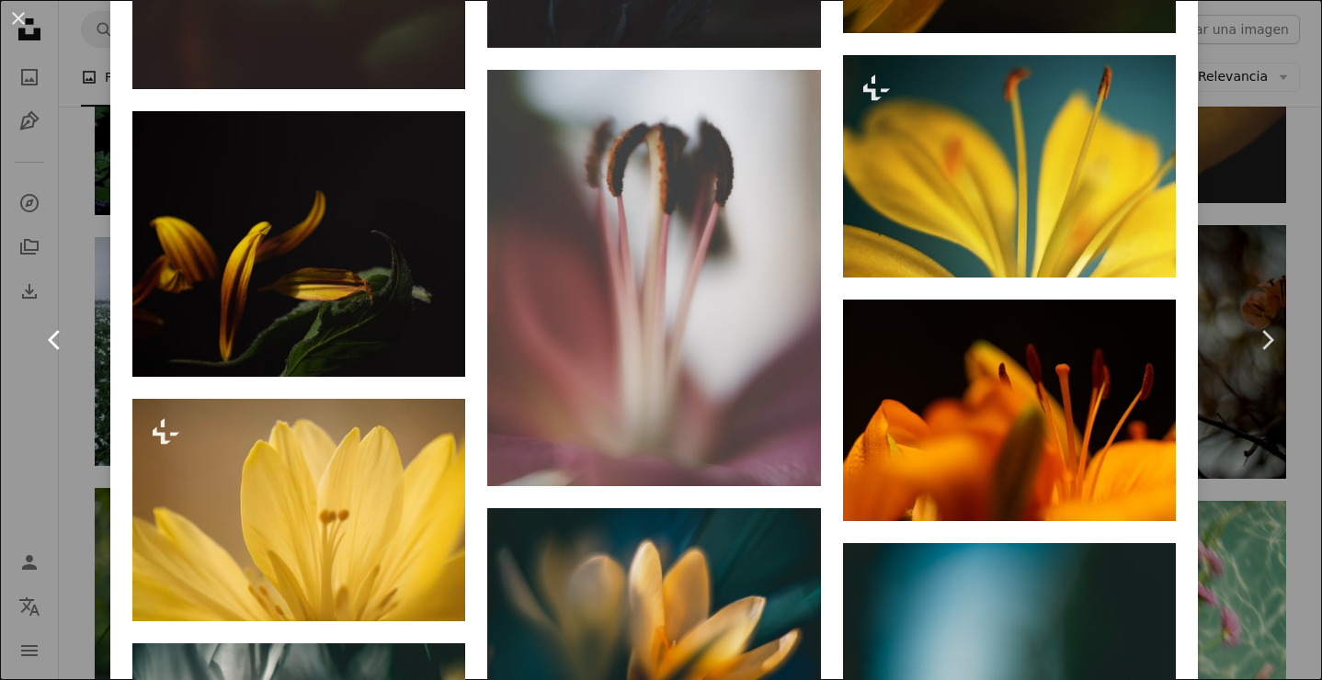
click at [96, 357] on link "Chevron left" at bounding box center [55, 340] width 110 height 177
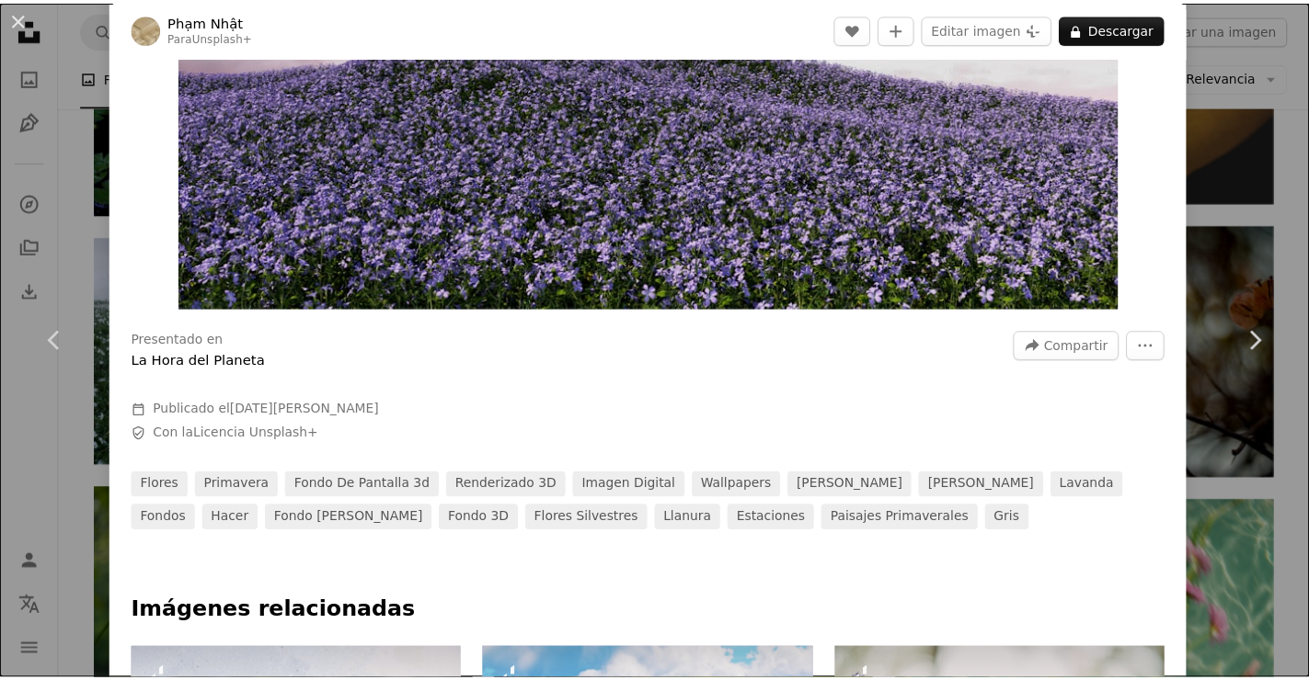
scroll to position [645, 0]
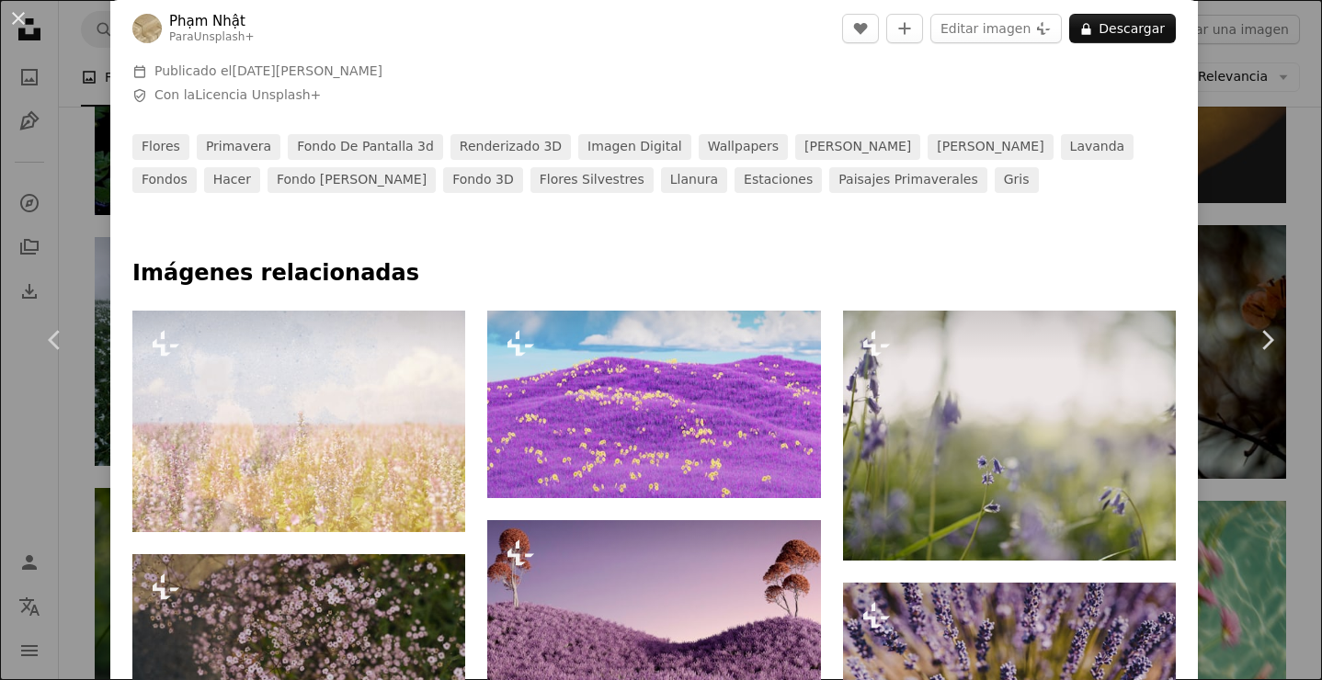
click at [1173, 71] on div "Presentado en La Hora del Planeta A forward-right arrow Compartir More Actions …" at bounding box center [654, 86] width 1088 height 213
click at [1221, 61] on div "An X shape Chevron left Chevron right [PERSON_NAME] Para Unsplash+ A heart A pl…" at bounding box center [661, 340] width 1322 height 680
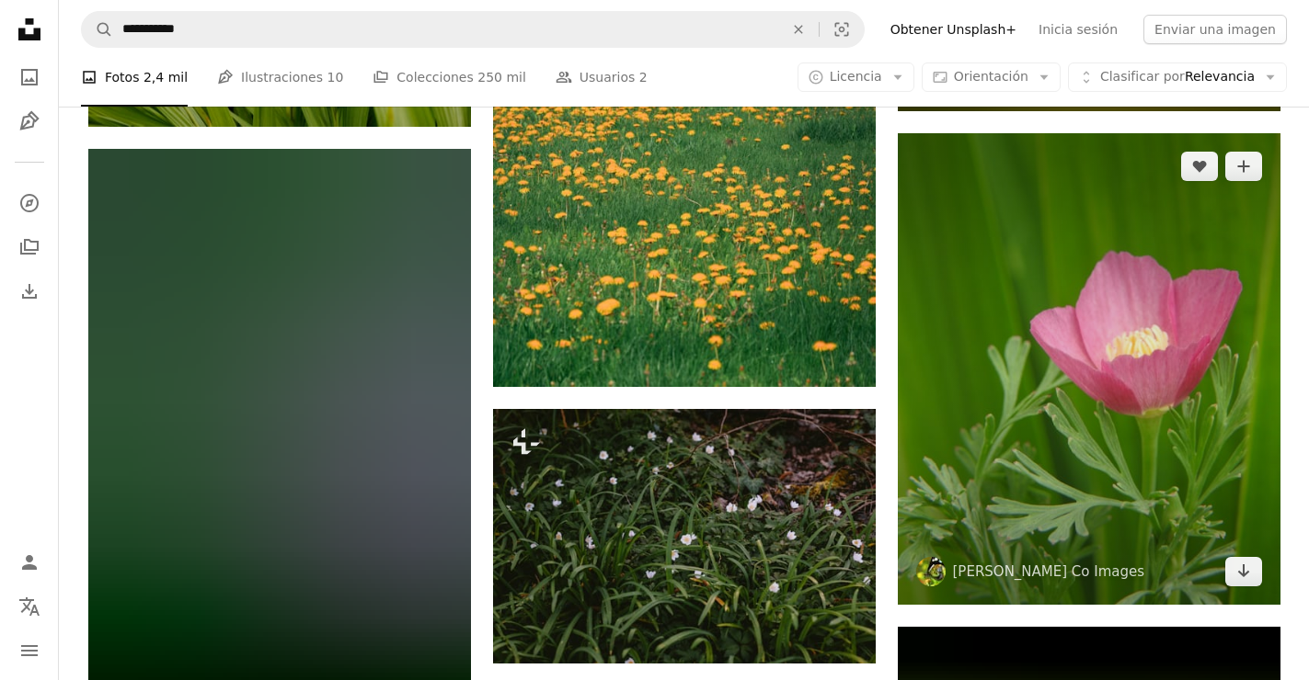
scroll to position [8570, 0]
